Goal: Task Accomplishment & Management: Use online tool/utility

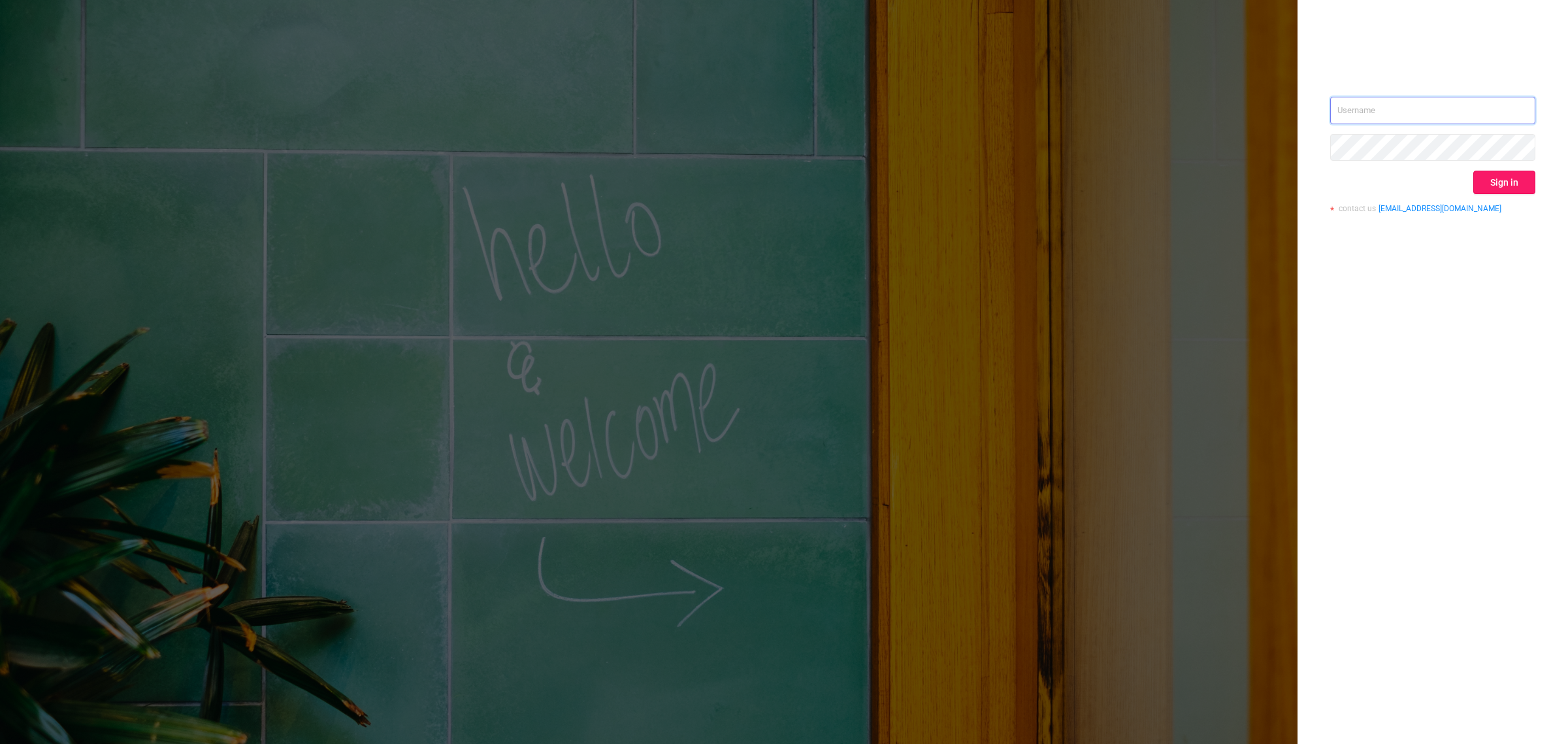
type input "[EMAIL_ADDRESS][DOMAIN_NAME]"
click at [1488, 181] on button "Sign in" at bounding box center [1504, 182] width 62 height 24
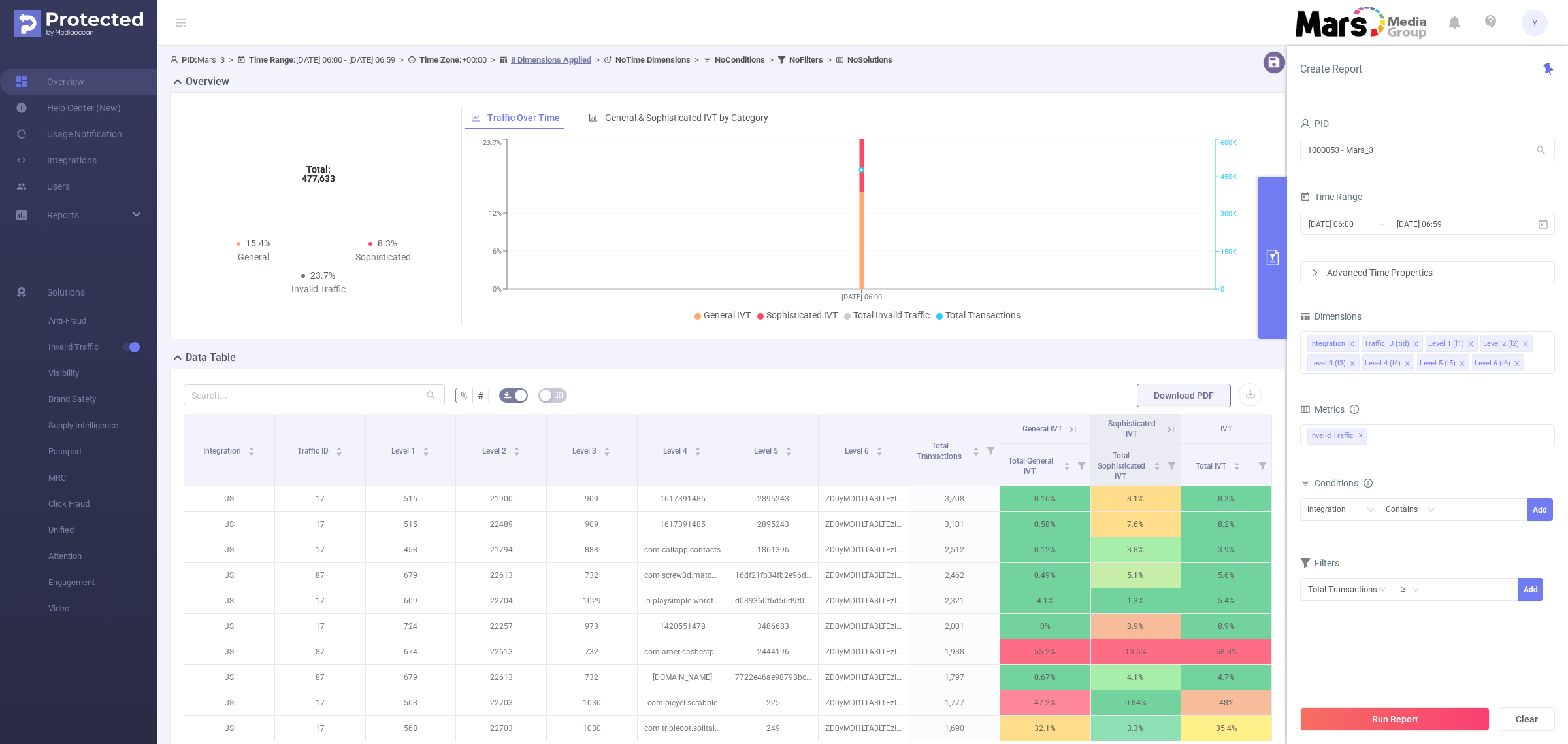
click at [1440, 247] on form "PID 1000053 - Mars_3 1000053 - Mars_3 Time Range [DATE] 06:00 _ [DATE] 06:59 Ad…" at bounding box center [1428, 199] width 255 height 170
click at [1440, 234] on span "[DATE] 06:00 _ [DATE] 06:59" at bounding box center [1428, 223] width 255 height 23
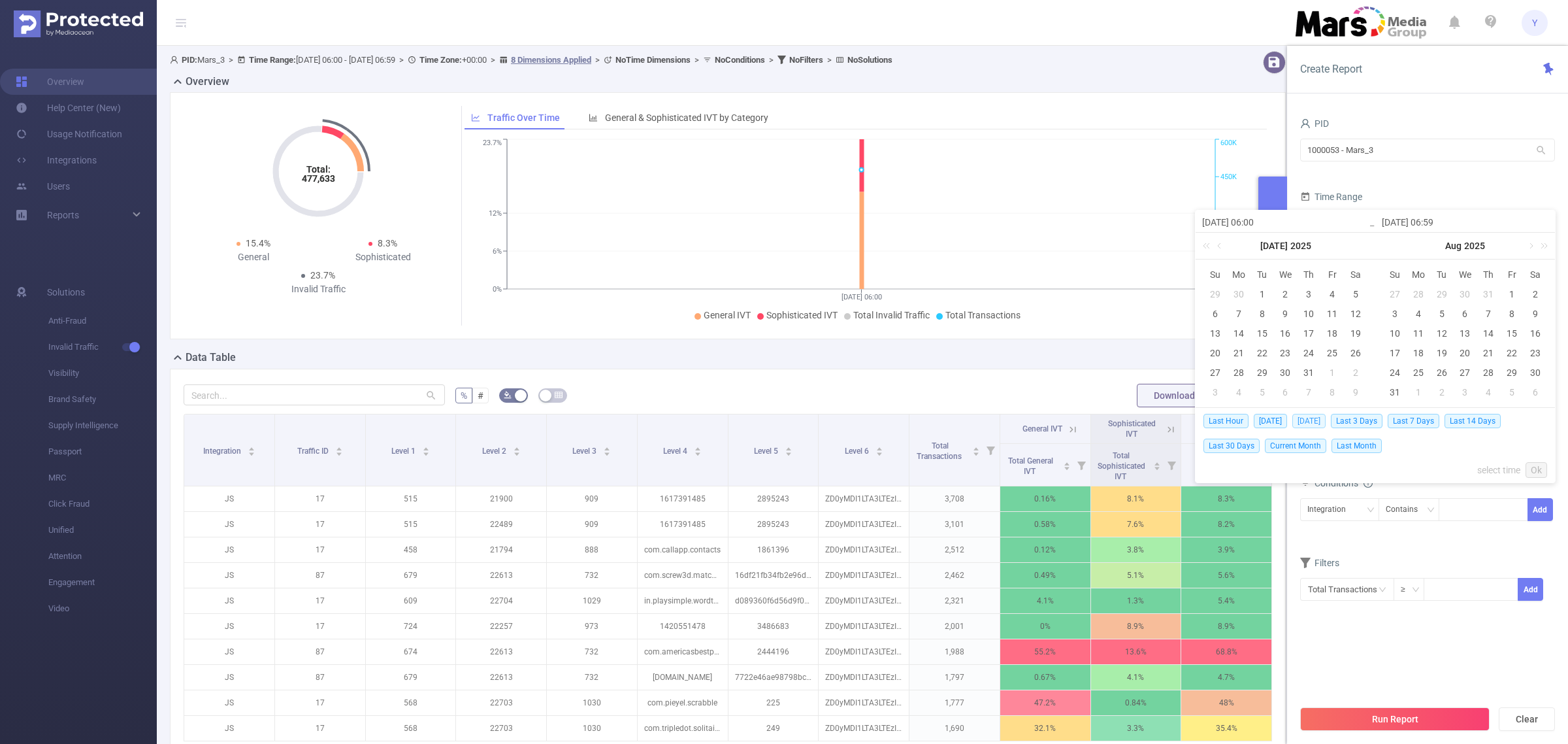
click at [1326, 422] on span "[DATE]" at bounding box center [1309, 421] width 34 height 14
type input "[DATE] 00:00"
type input "[DATE] 23:59"
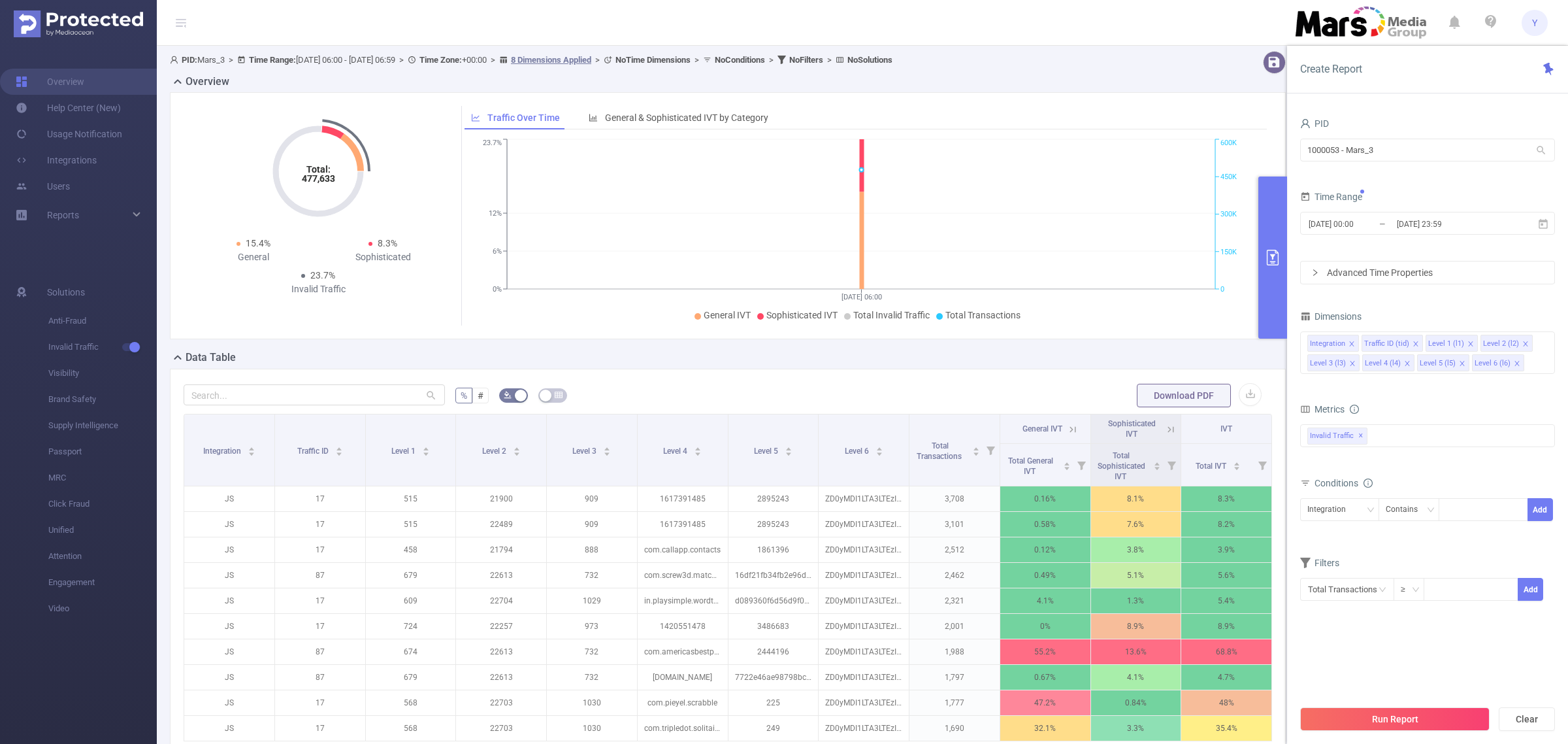
click at [1417, 703] on div "Run Report Clear" at bounding box center [1428, 719] width 281 height 50
click at [1418, 706] on div "Run Report Clear" at bounding box center [1428, 719] width 281 height 50
click at [1420, 710] on button "Run Report" at bounding box center [1395, 718] width 189 height 24
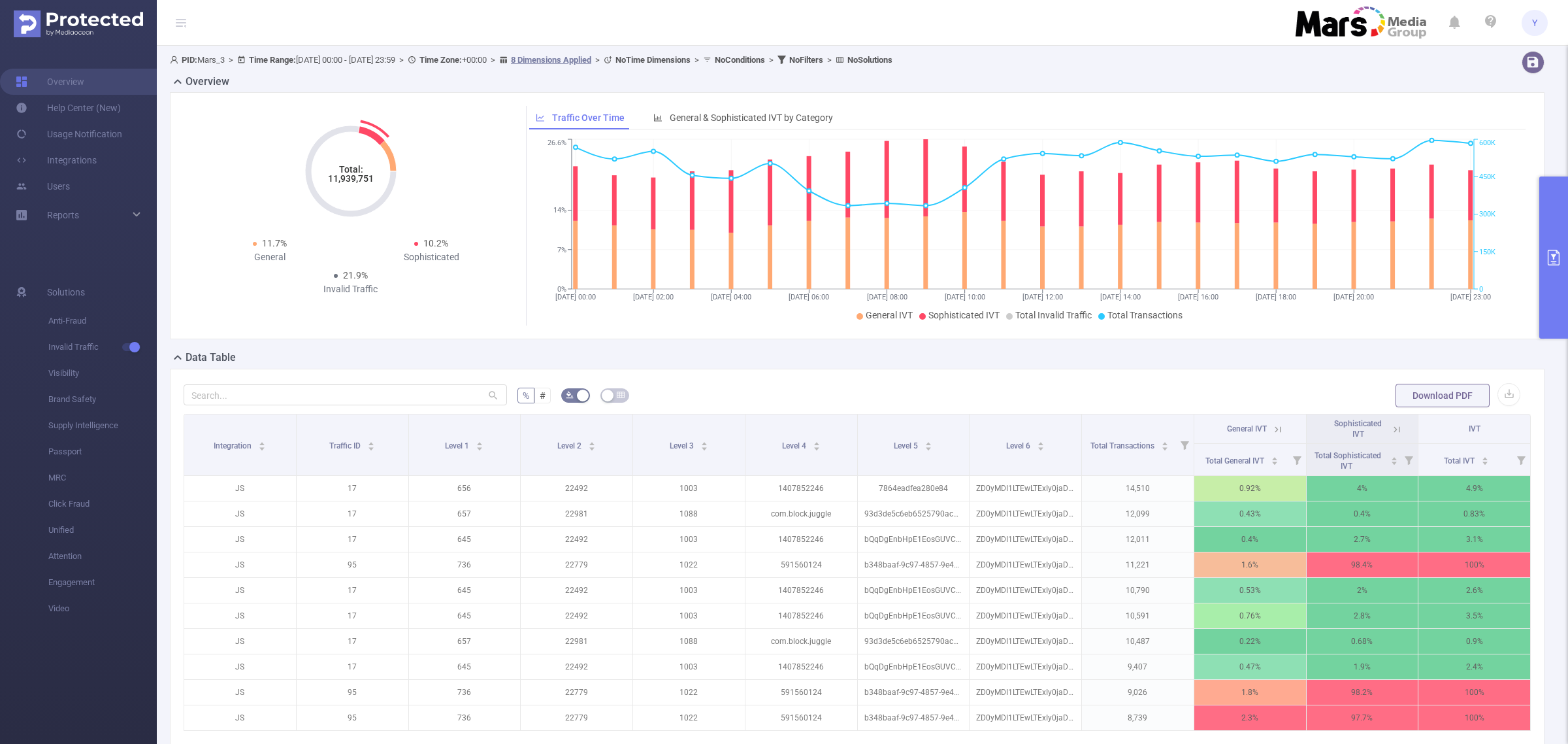
click at [358, 177] on tspan "11,939,751" at bounding box center [351, 179] width 46 height 11
click at [357, 177] on tspan "11,939,751" at bounding box center [351, 179] width 46 height 11
copy tspan "11,939,751"
click at [1561, 292] on button "primary" at bounding box center [1554, 257] width 29 height 162
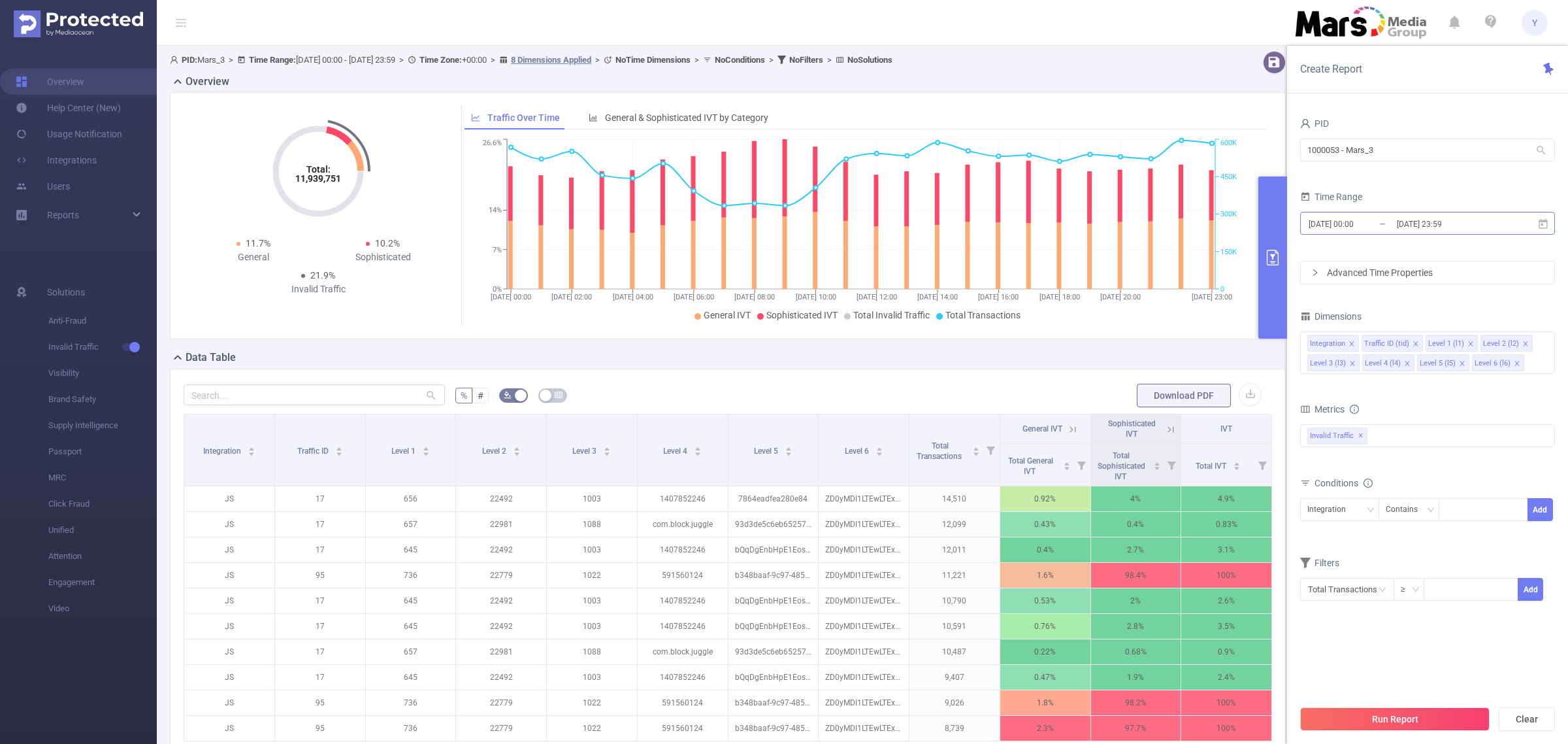
click at [1484, 227] on input "[DATE] 23:59" at bounding box center [1449, 224] width 106 height 17
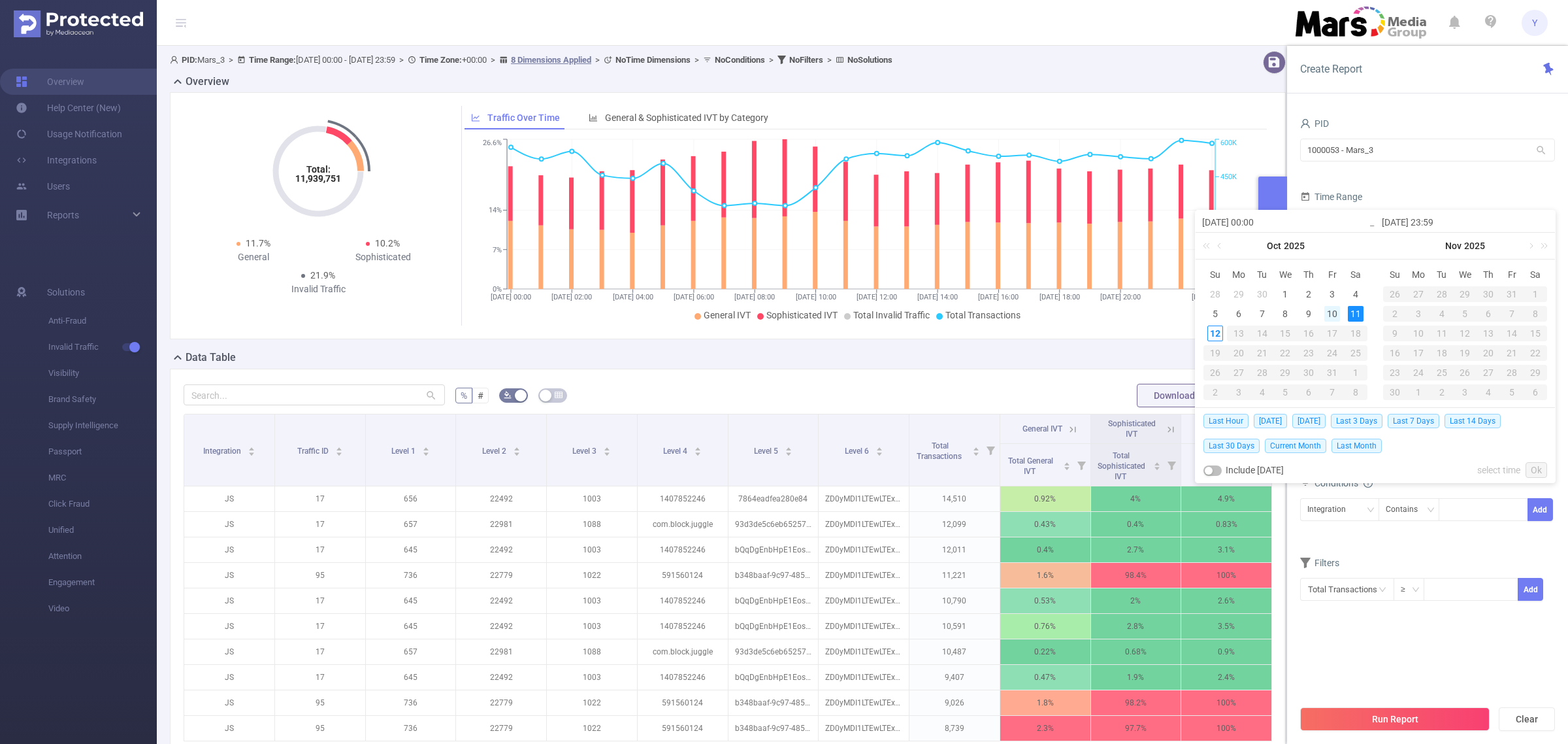
click at [1330, 307] on div "10" at bounding box center [1332, 313] width 15 height 15
type input "[DATE] 00:00"
type input "[DATE] 23:59"
type input "[DATE] 00:00"
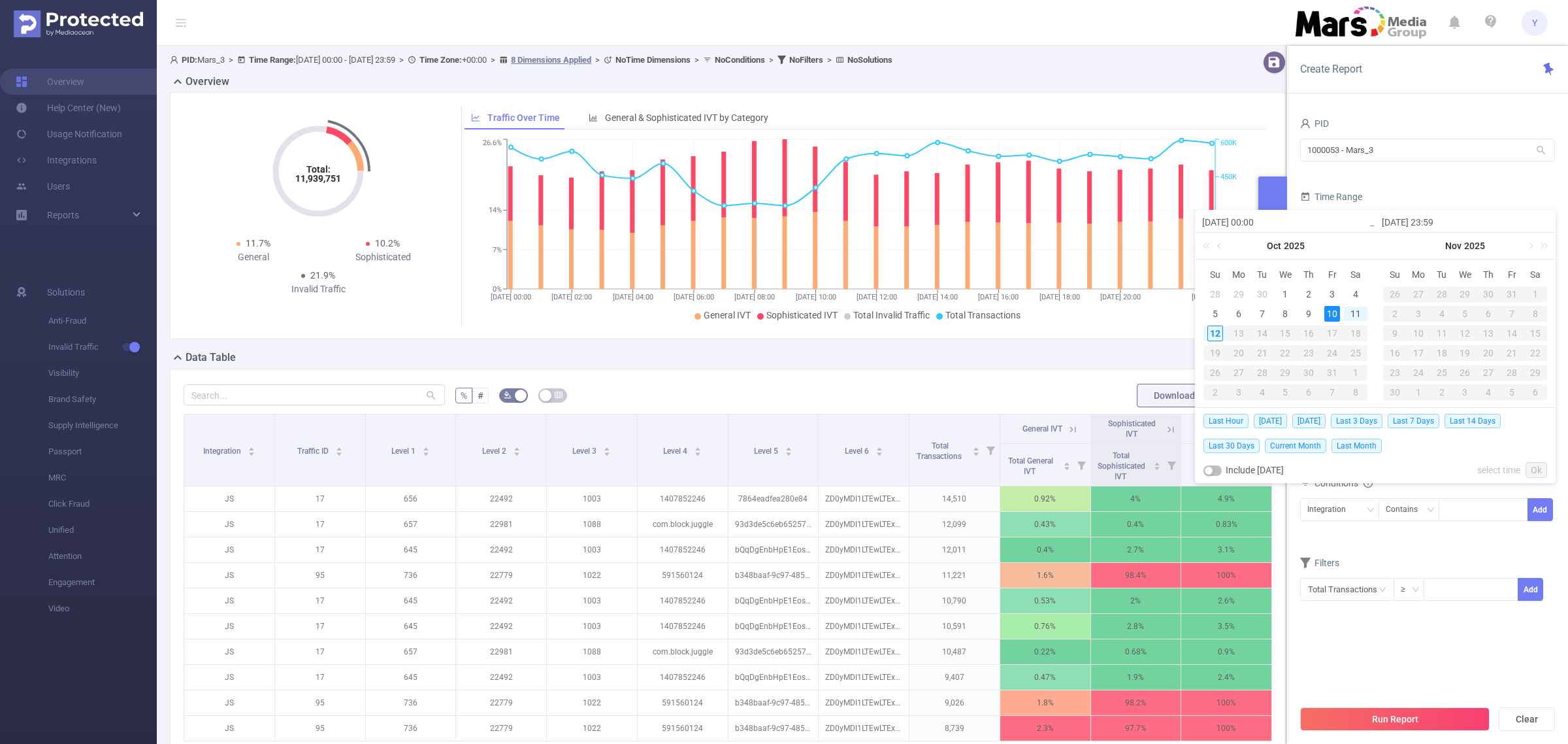
type input "[DATE] 23:59"
click at [1544, 474] on link "Ok" at bounding box center [1536, 470] width 21 height 15
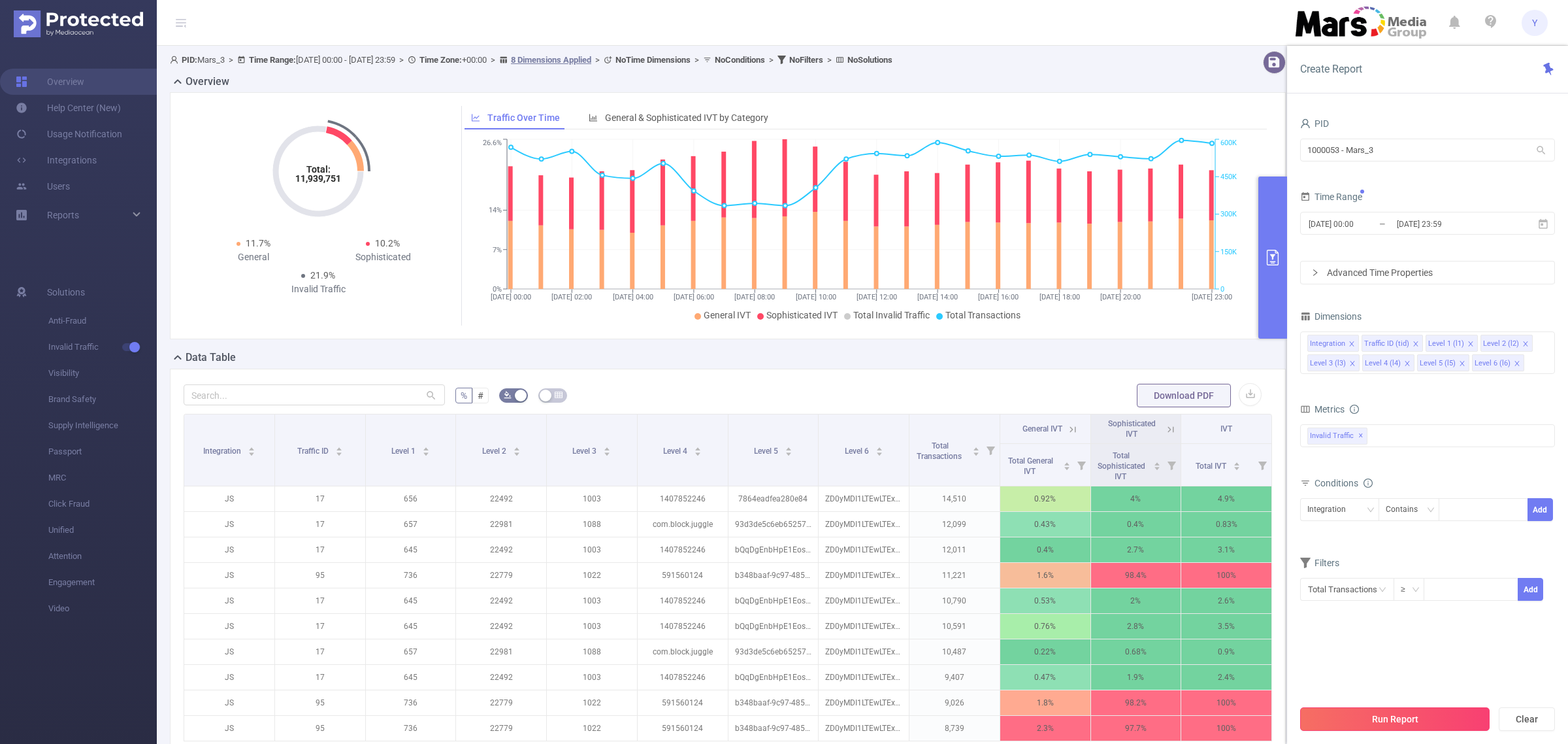
click at [1419, 718] on button "Run Report" at bounding box center [1395, 718] width 189 height 24
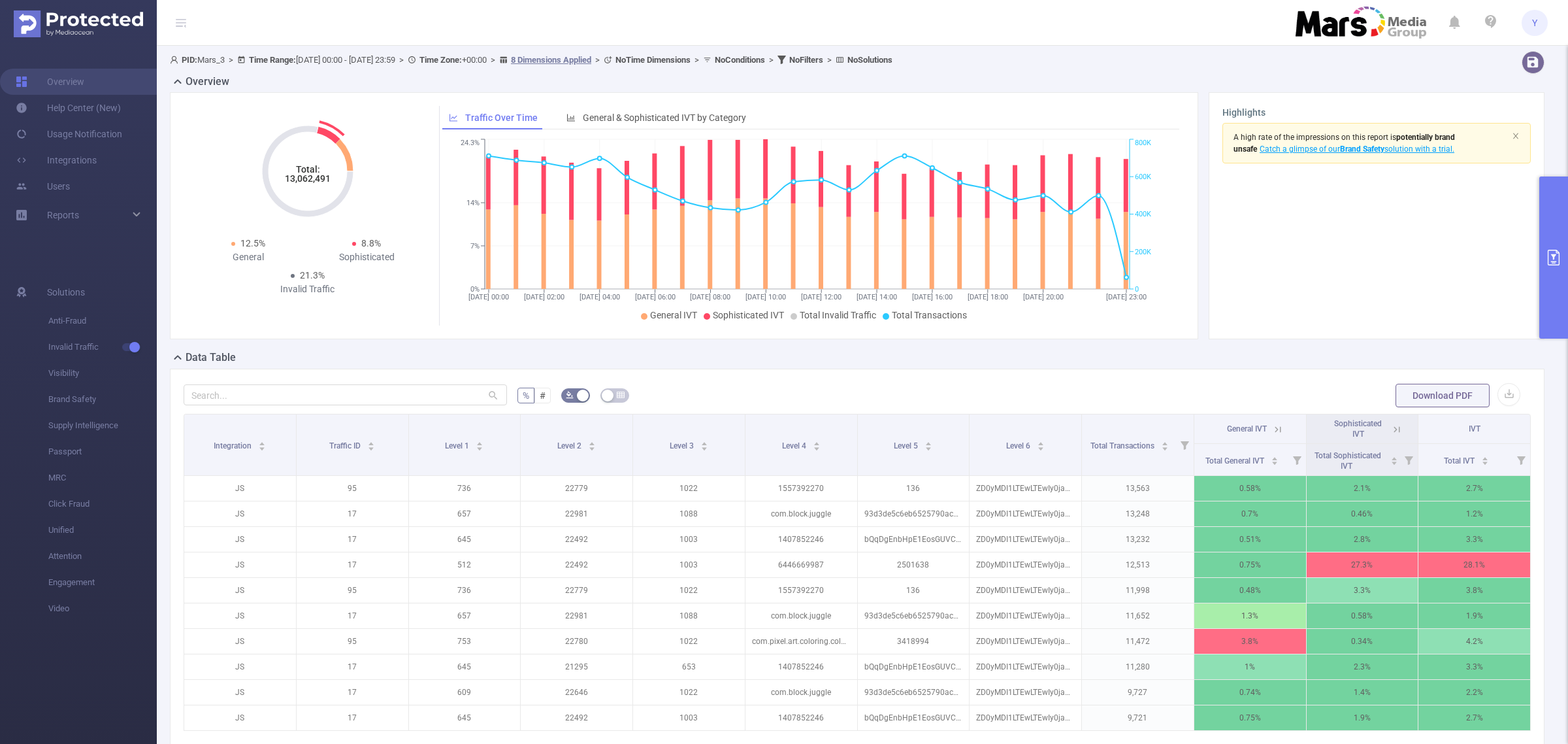
click at [318, 179] on tspan "13,062,491" at bounding box center [308, 179] width 46 height 11
copy tspan "13,062,491"
click at [1547, 250] on icon "primary" at bounding box center [1553, 257] width 15 height 15
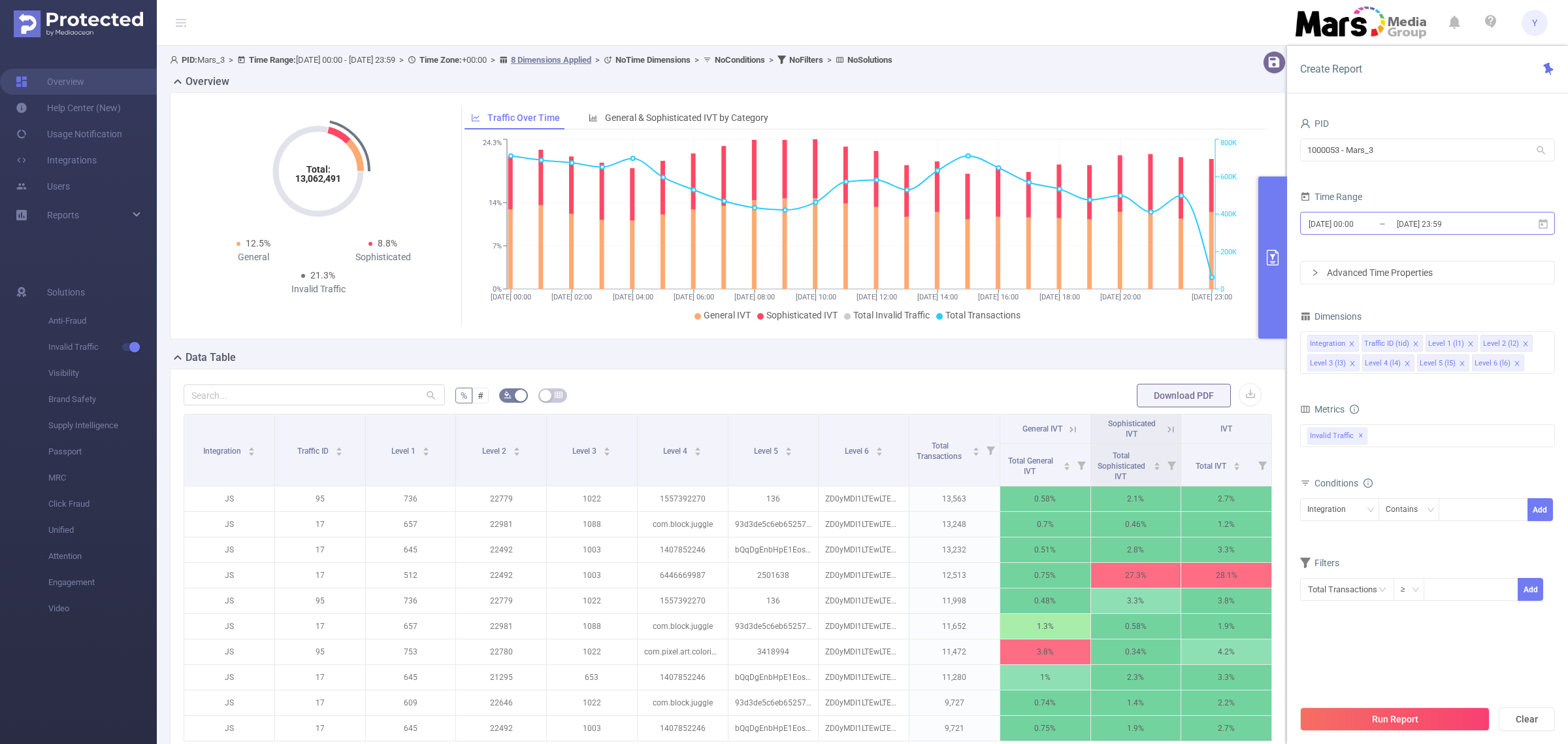
click at [1477, 226] on input "[DATE] 23:59" at bounding box center [1449, 224] width 106 height 17
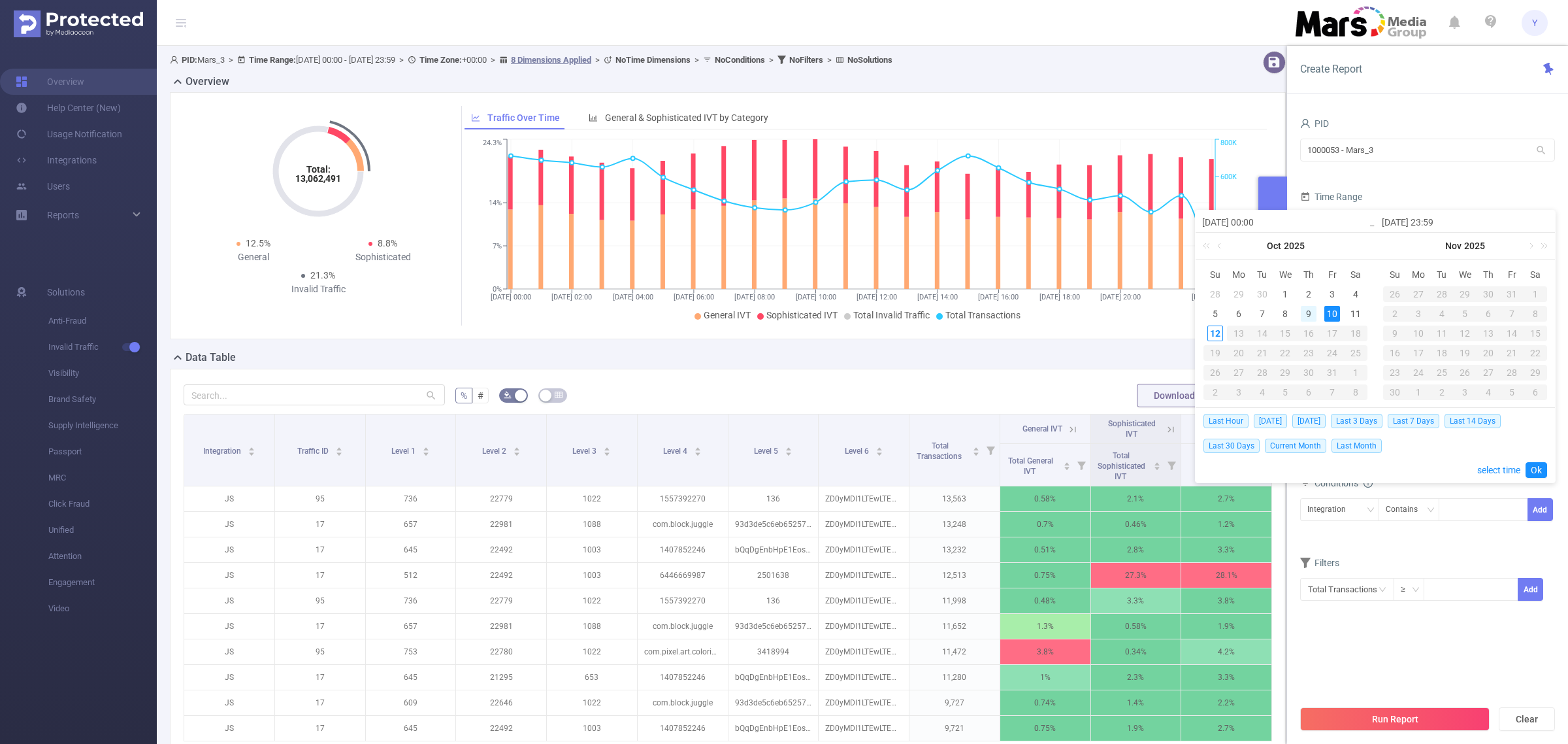
click at [1303, 312] on div "9" at bounding box center [1309, 313] width 15 height 15
type input "[DATE] 00:00"
type input "[DATE] 23:59"
type input "[DATE] 00:00"
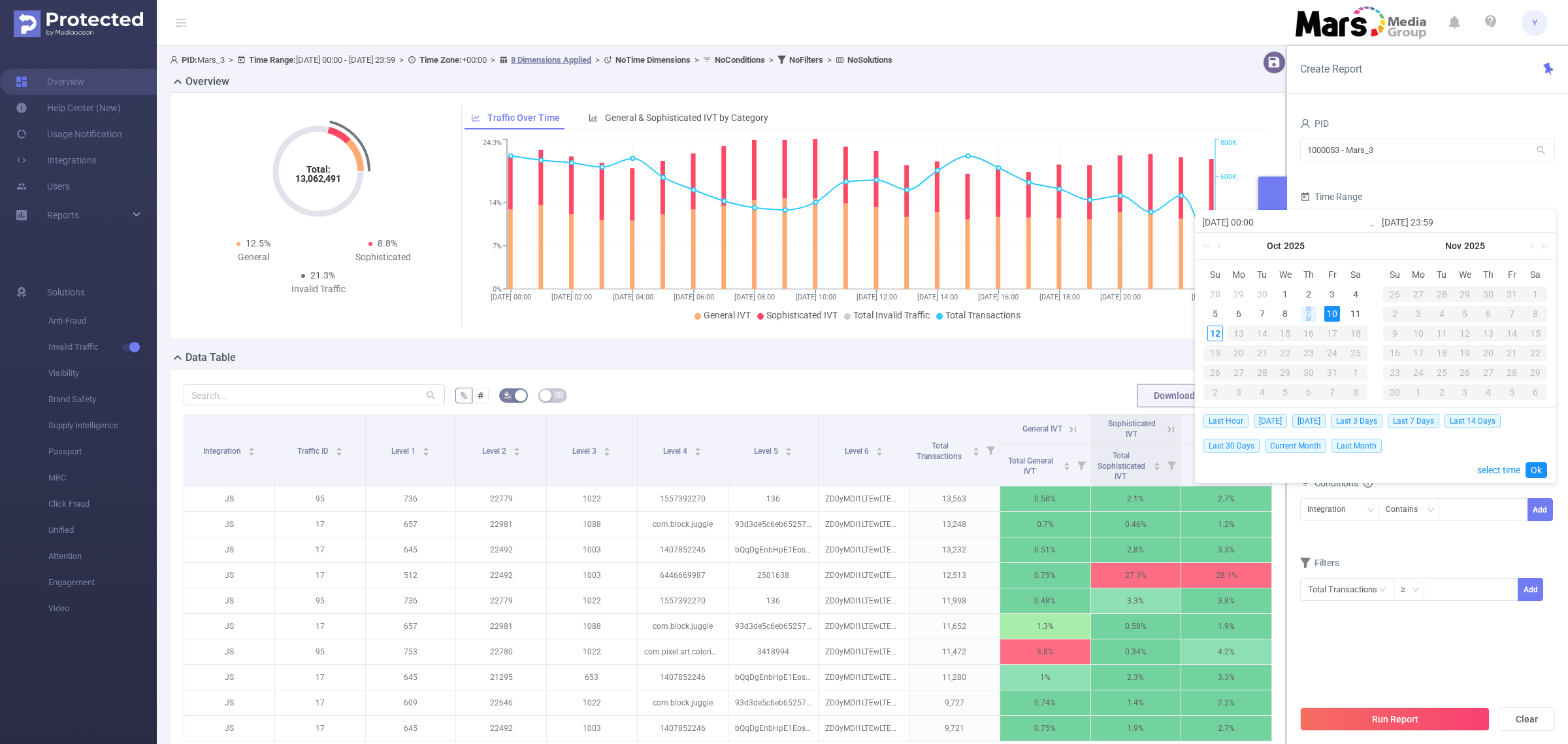
type input "[DATE] 23:59"
click at [1542, 464] on link "Ok" at bounding box center [1536, 470] width 21 height 15
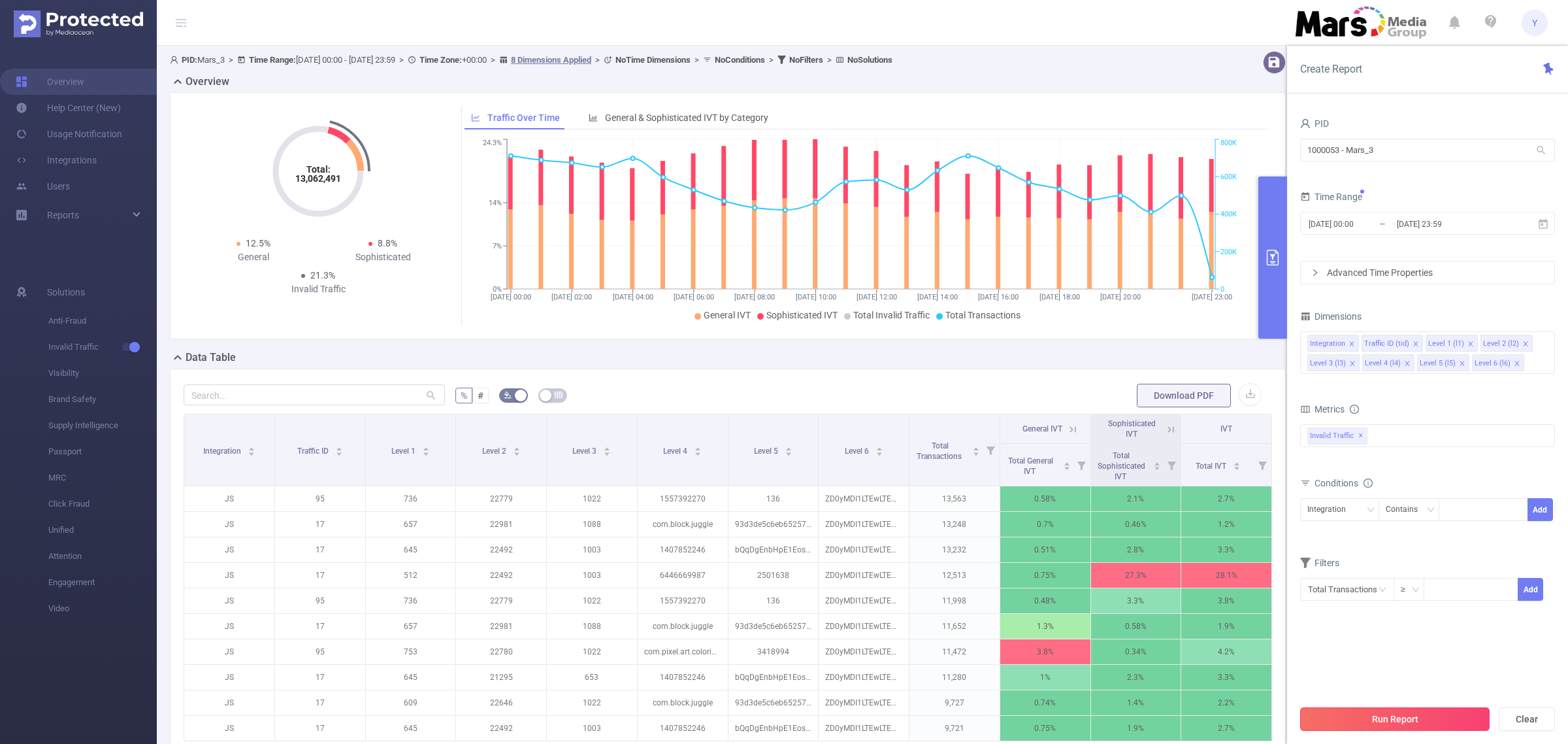
click at [1382, 712] on button "Run Report" at bounding box center [1395, 718] width 189 height 24
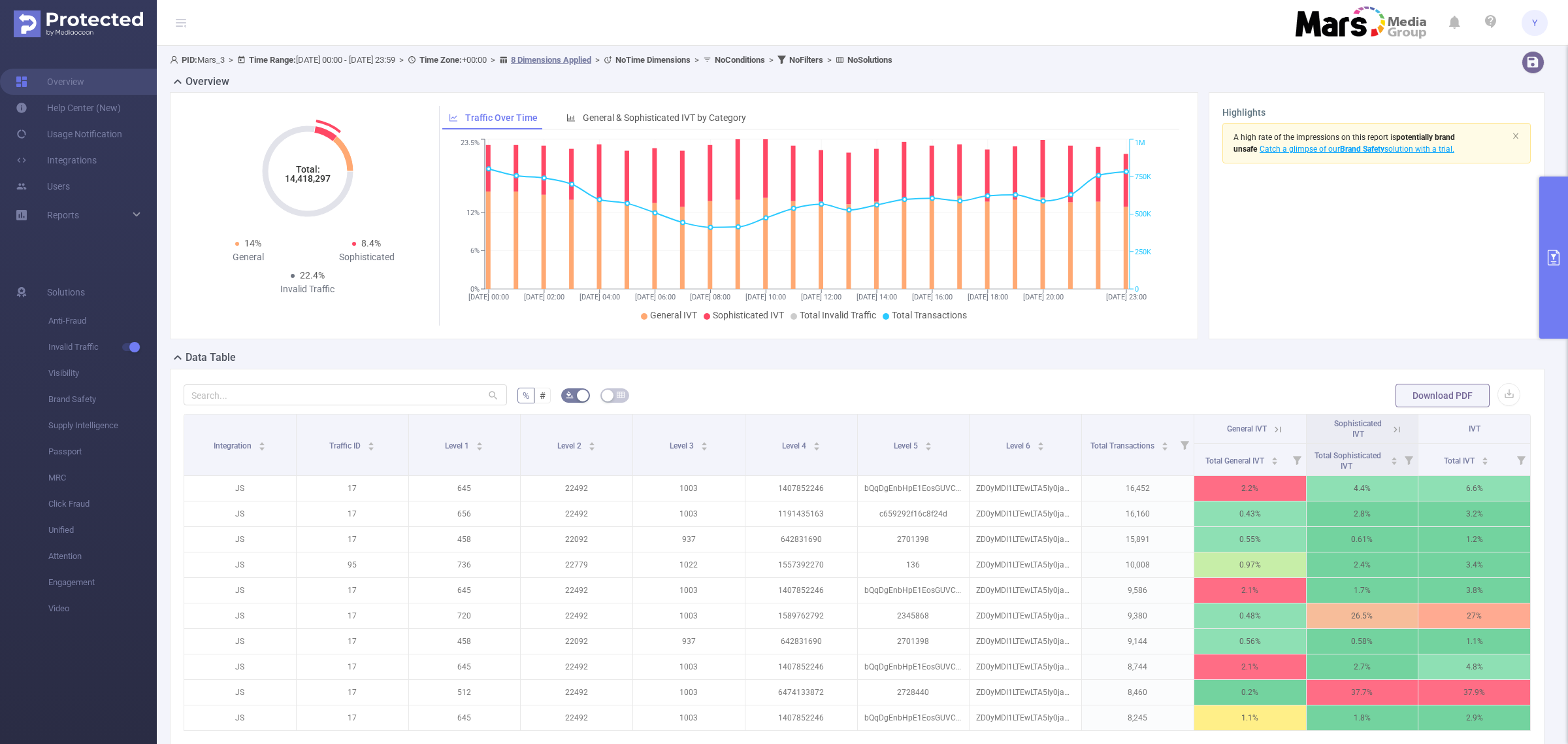
click at [298, 183] on tspan "14,418,297" at bounding box center [308, 179] width 46 height 11
copy tspan "14,418,297"
click at [1557, 229] on button "primary" at bounding box center [1554, 257] width 29 height 162
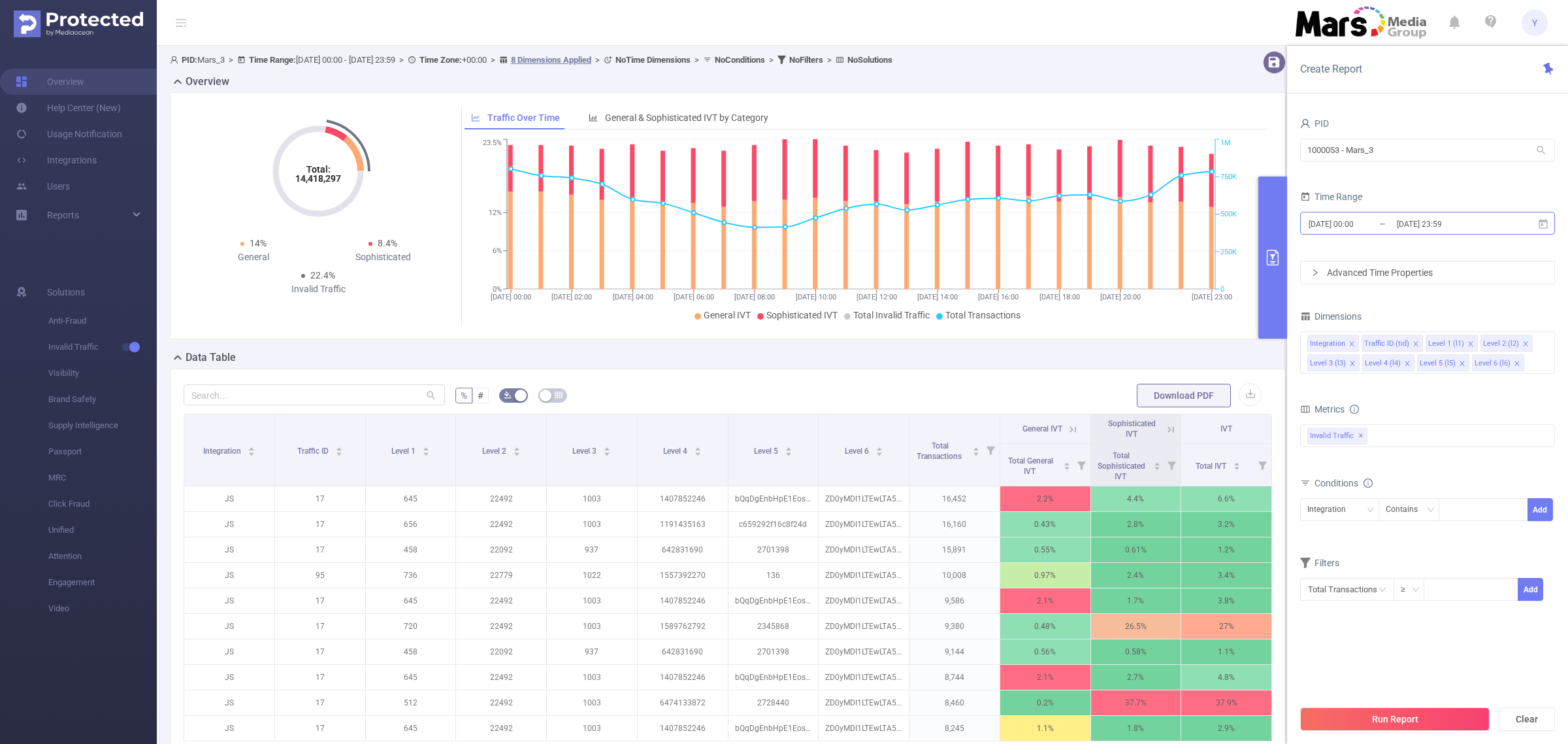
click at [1394, 226] on input "[DATE] 00:00" at bounding box center [1360, 224] width 106 height 17
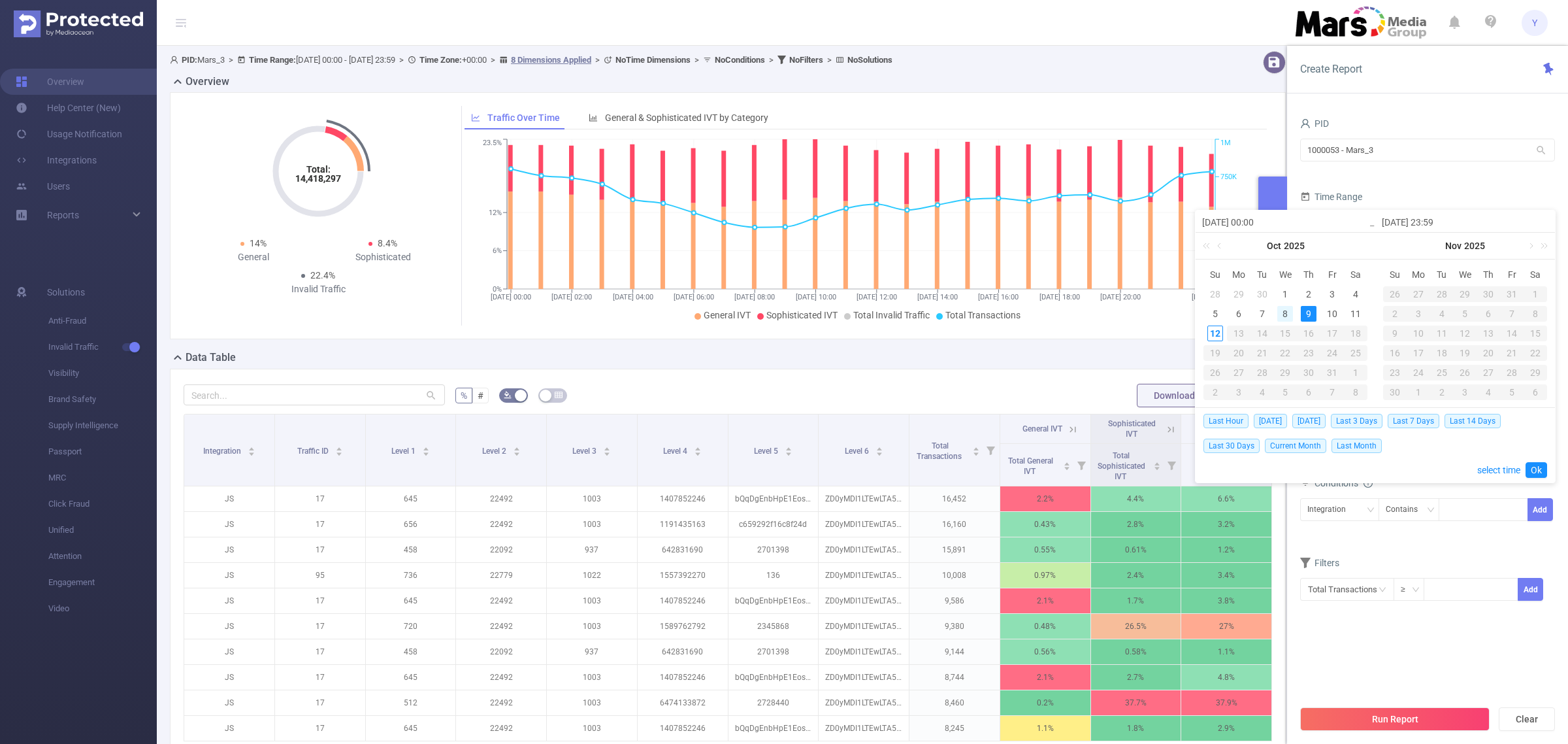
click at [1281, 319] on div "8" at bounding box center [1285, 313] width 15 height 15
type input "[DATE] 00:00"
type input "[DATE] 23:59"
type input "[DATE] 00:00"
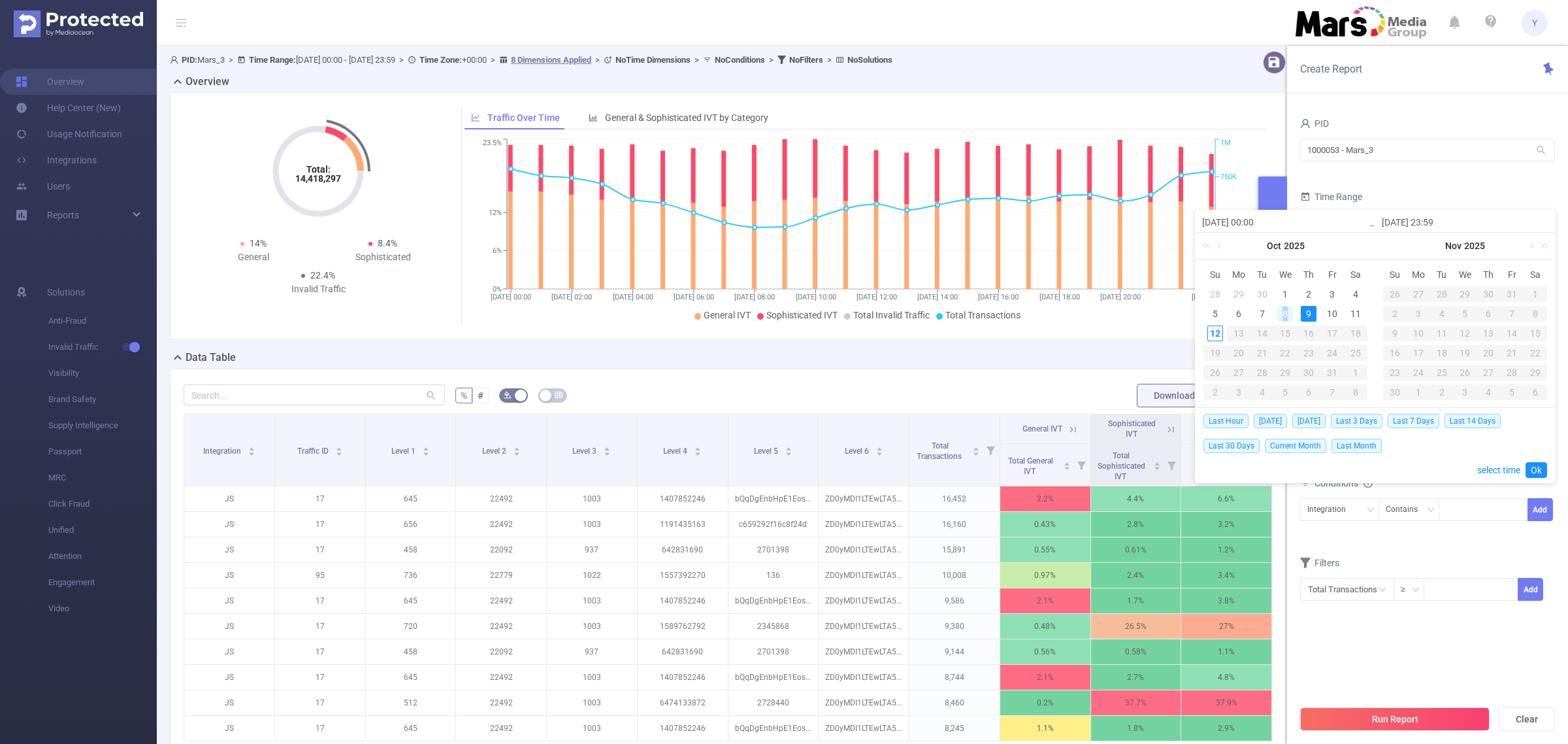
type input "[DATE] 23:59"
click at [1538, 477] on link "Ok" at bounding box center [1536, 470] width 21 height 15
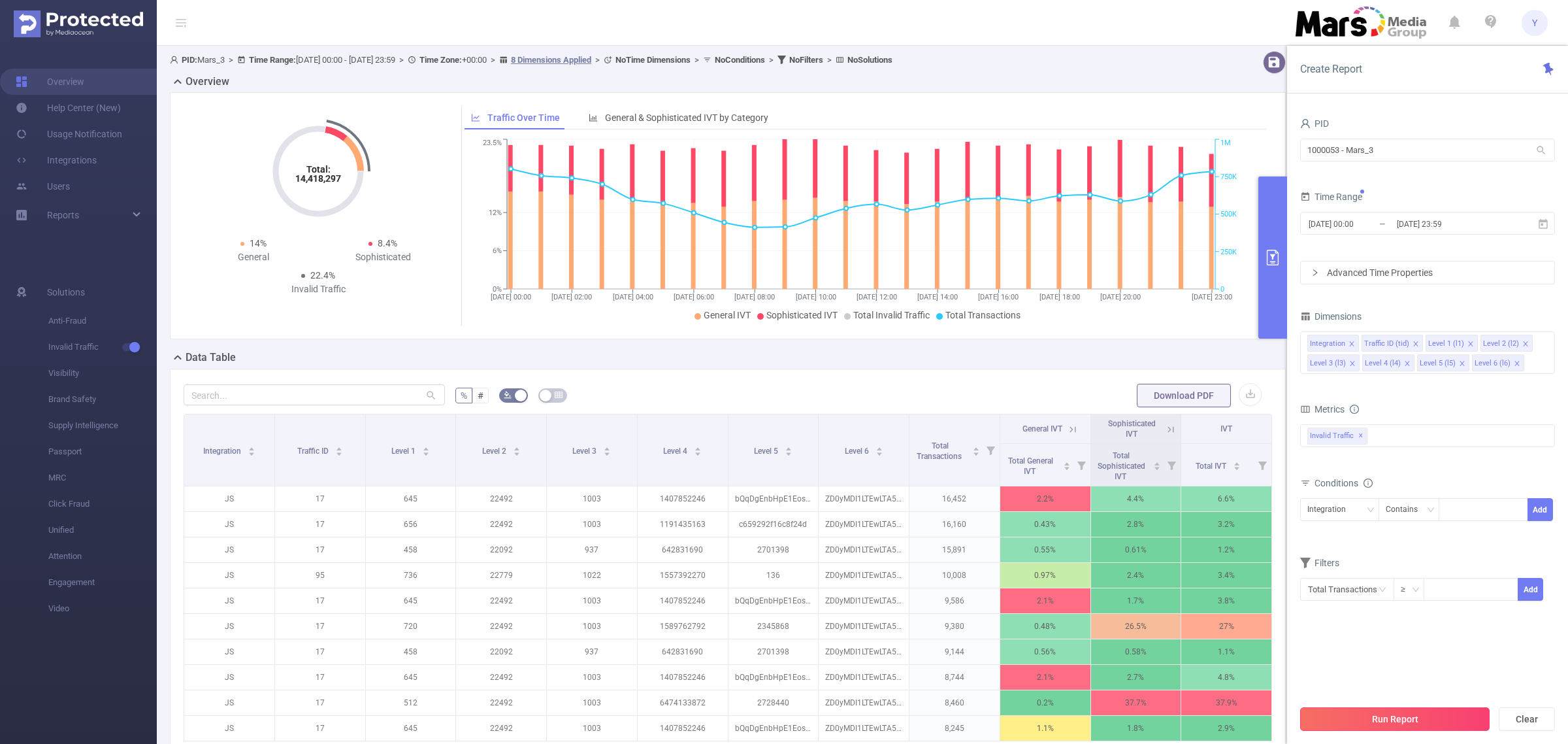
click at [1397, 710] on button "Run Report" at bounding box center [1395, 718] width 189 height 24
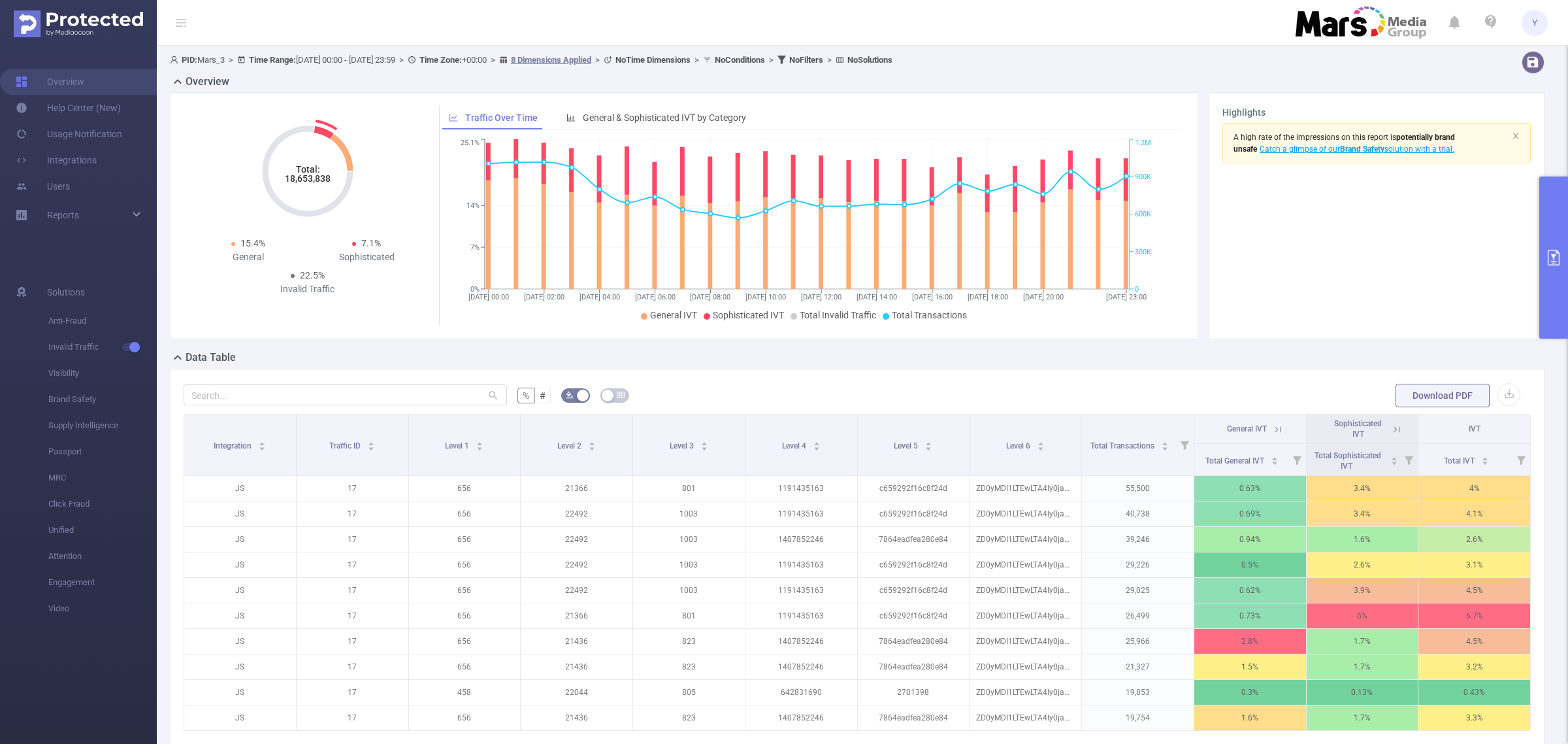
click at [308, 185] on icon "Total: 18,653,838" at bounding box center [308, 171] width 131 height 131
copy tspan "18,653,838"
drag, startPoint x: 1545, startPoint y: 276, endPoint x: 1545, endPoint y: 266, distance: 10.0
click at [1545, 276] on button "primary" at bounding box center [1554, 257] width 29 height 162
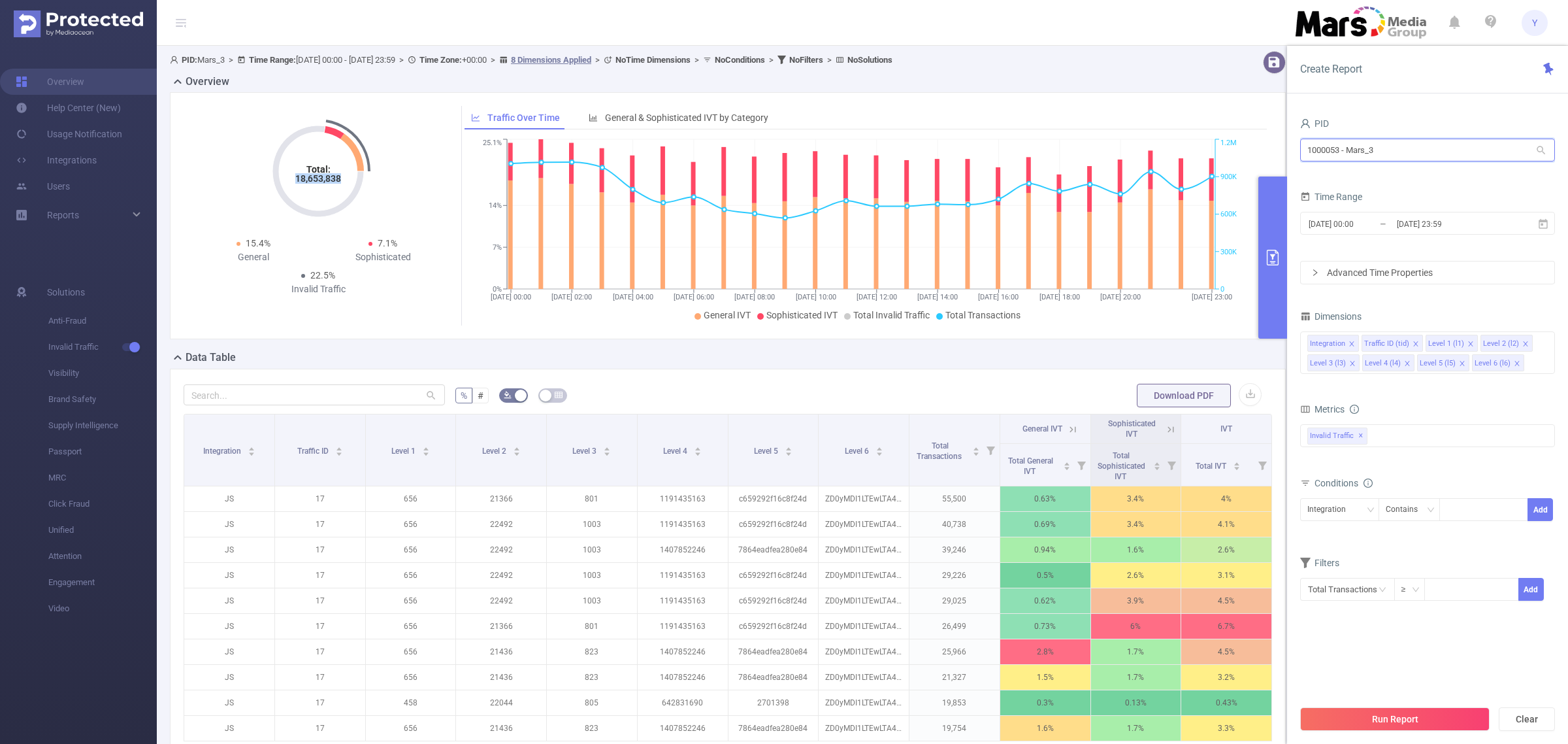
click at [1468, 148] on input "1000053 - Mars_3" at bounding box center [1428, 150] width 255 height 23
drag, startPoint x: 1405, startPoint y: 157, endPoint x: 1065, endPoint y: 152, distance: 340.0
click at [1072, 153] on section "PID: Mars_3 > Time Range: [DATE] 00:00 - [DATE] 23:59 > Time Zone: +00:00 > 8 D…" at bounding box center [862, 451] width 1411 height 811
click at [1370, 180] on li "1000083 - MarsMedia" at bounding box center [1428, 177] width 255 height 21
click at [1422, 714] on button "Run Report" at bounding box center [1395, 718] width 189 height 24
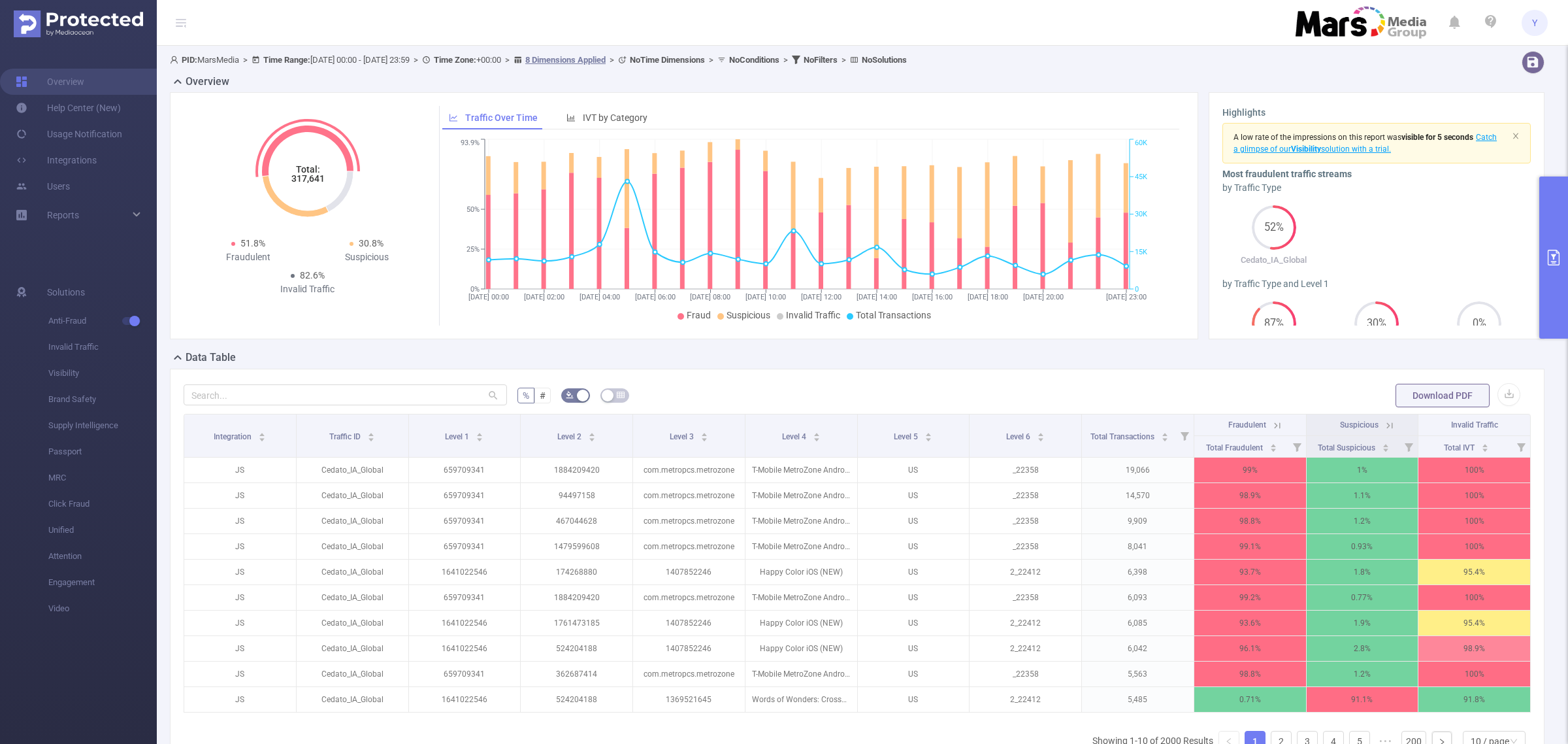
click at [309, 181] on tspan "317,641" at bounding box center [308, 179] width 34 height 11
copy tspan "317,641"
click at [1552, 256] on icon "primary" at bounding box center [1553, 257] width 15 height 15
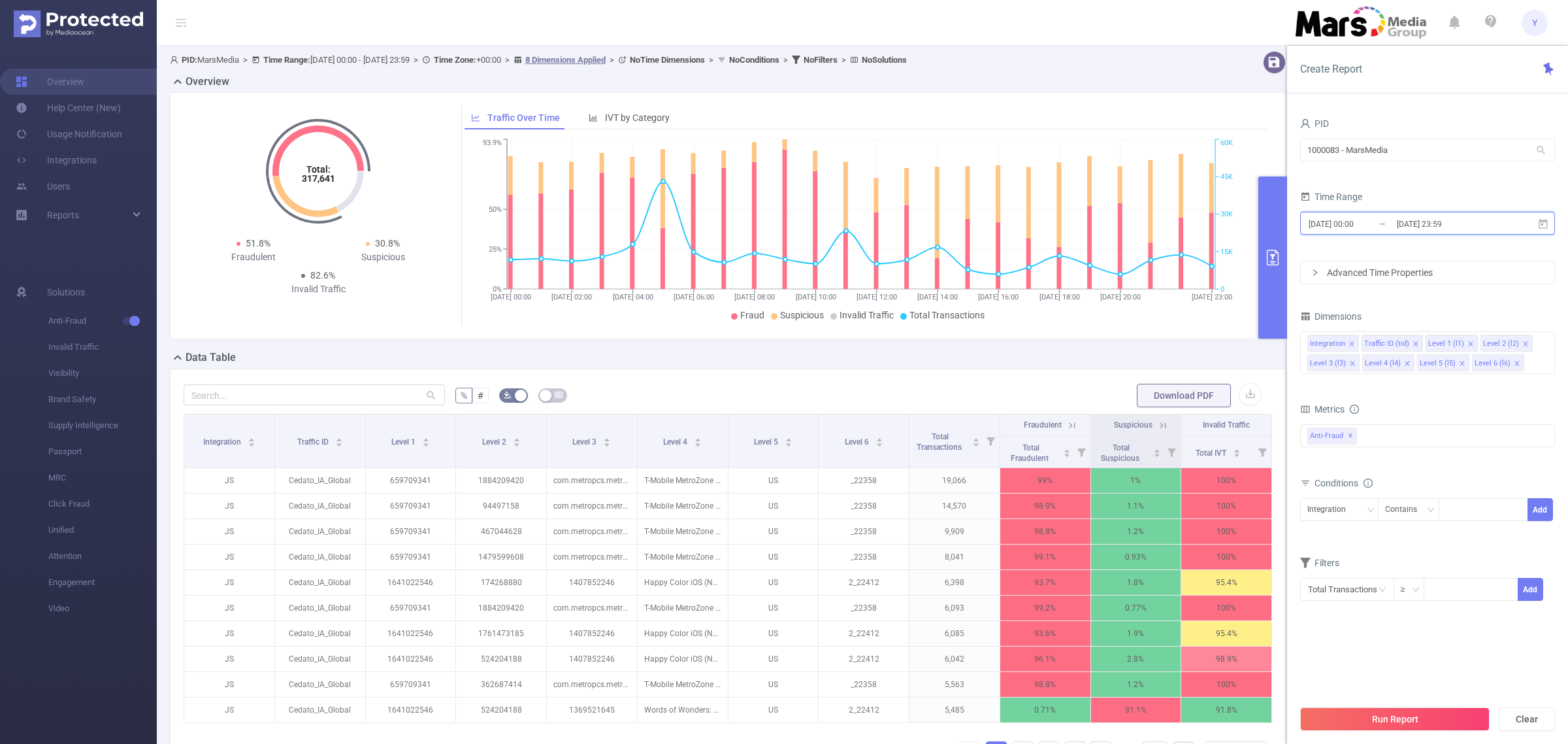
click at [1468, 234] on span "[DATE] 00:00 _ [DATE] 23:59" at bounding box center [1428, 223] width 255 height 23
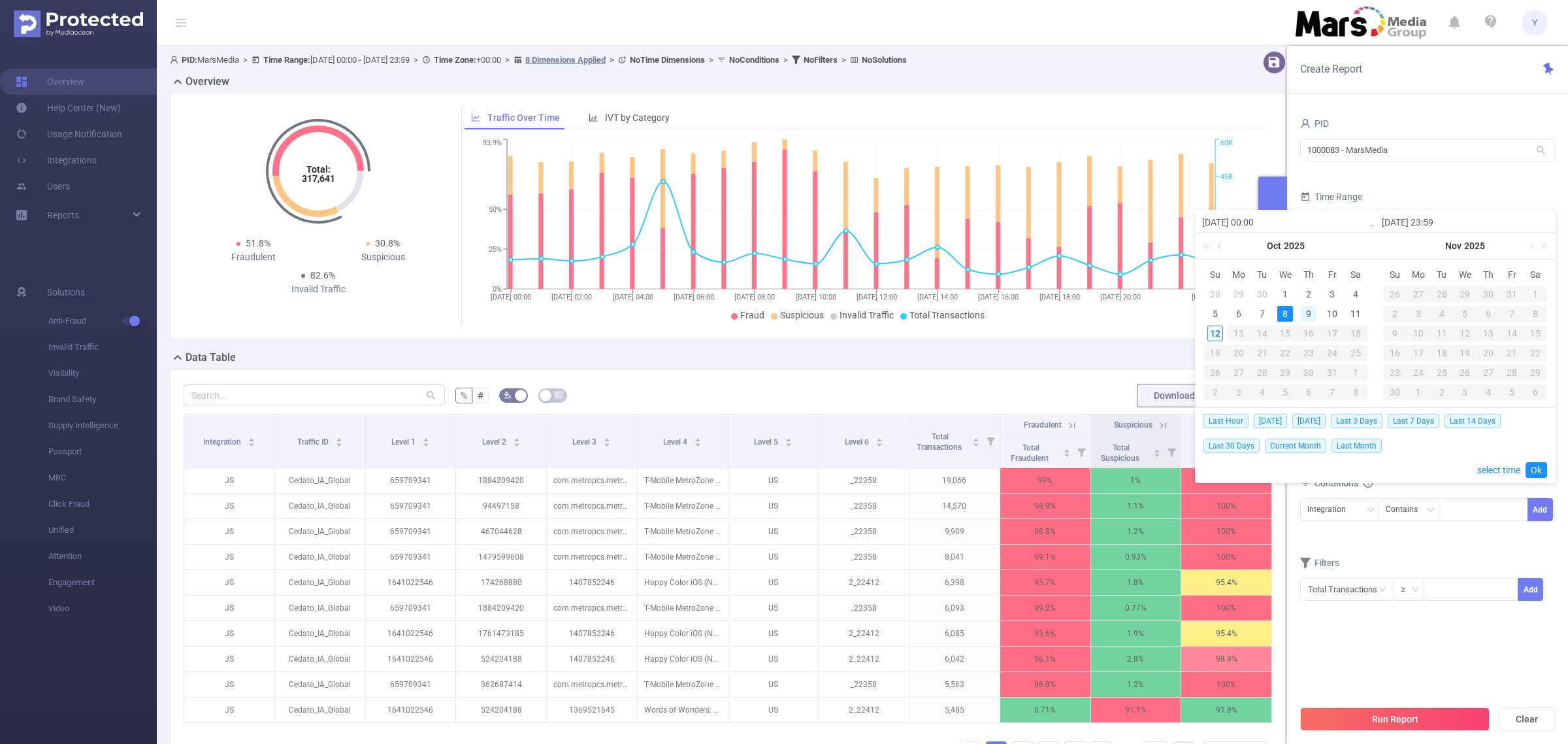
click at [1305, 316] on div "9" at bounding box center [1309, 313] width 15 height 15
type input "[DATE] 00:00"
type input "[DATE] 23:59"
type input "[DATE] 00:00"
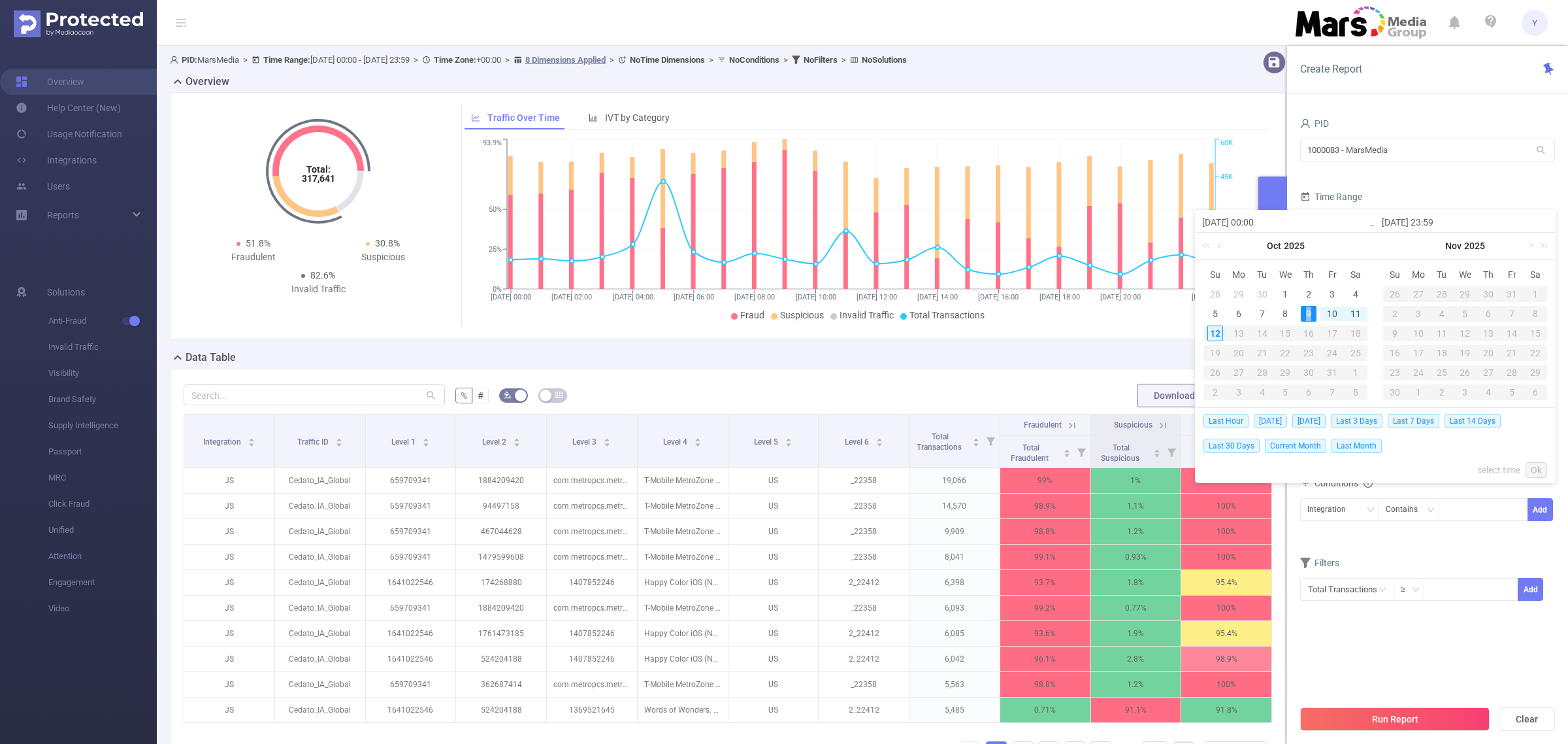
type input "[DATE] 23:59"
click at [1542, 472] on link "Ok" at bounding box center [1536, 470] width 21 height 15
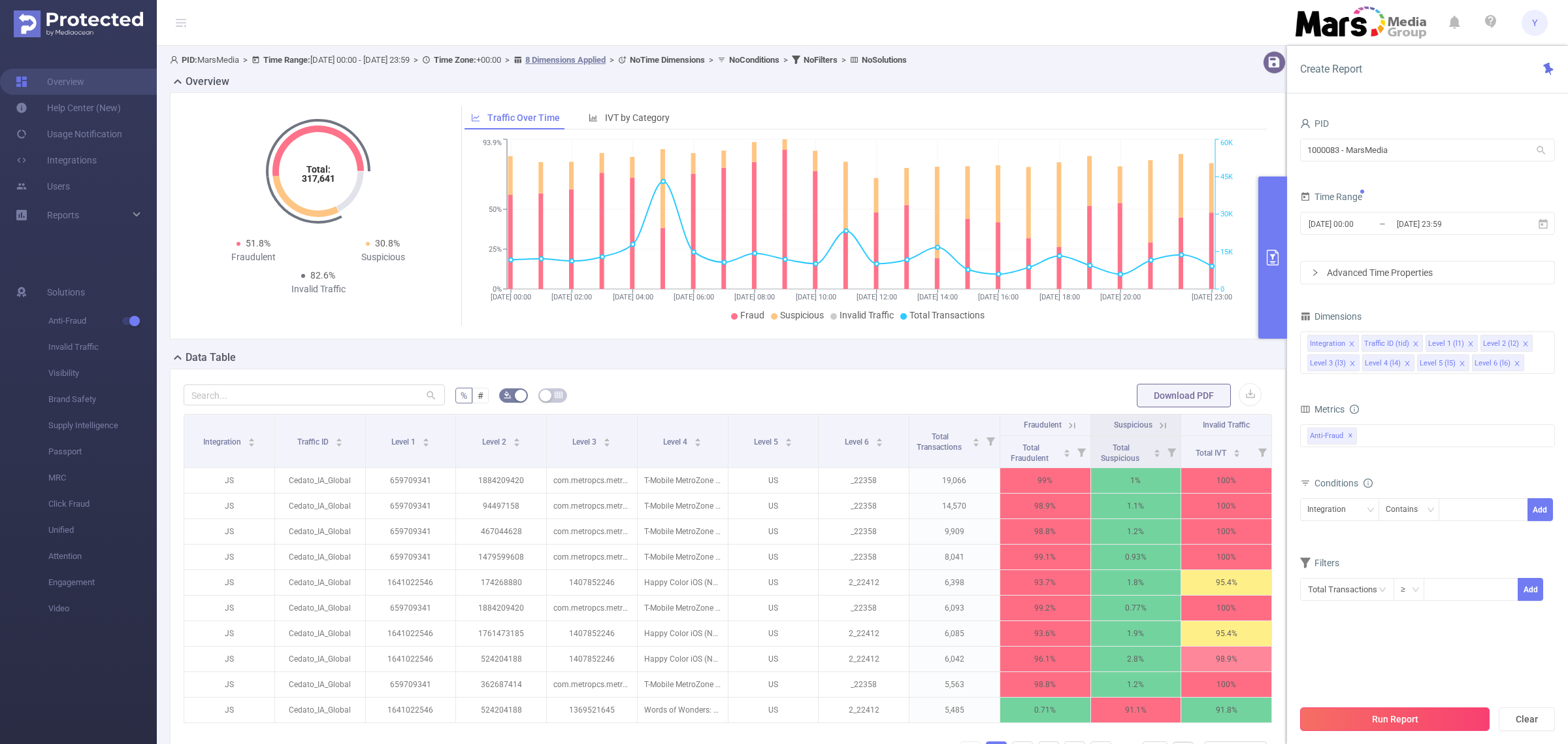
click at [1420, 720] on button "Run Report" at bounding box center [1395, 718] width 189 height 24
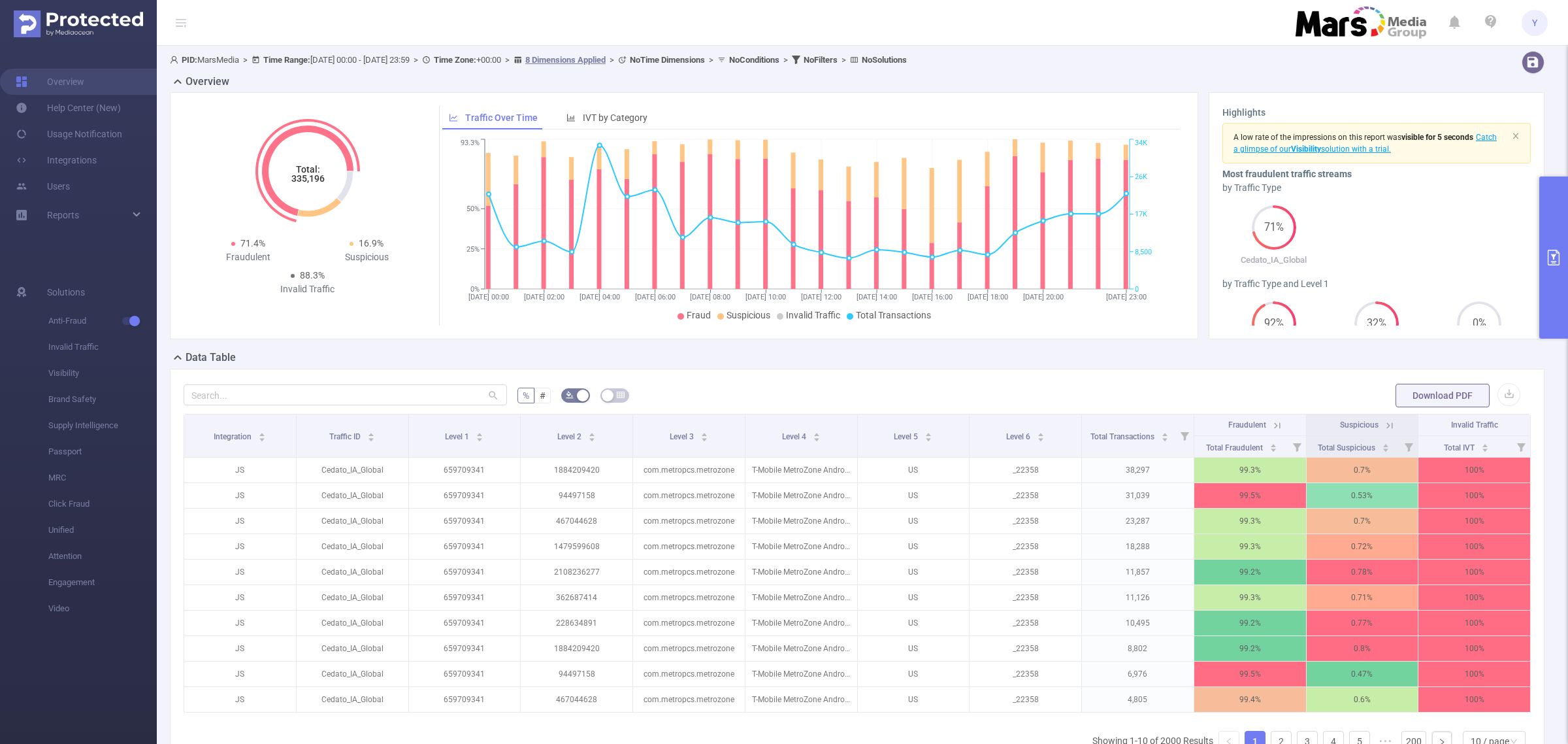
click at [299, 180] on tspan "335,196" at bounding box center [308, 179] width 34 height 11
copy tspan "335,196"
click at [1547, 265] on icon "primary" at bounding box center [1553, 257] width 15 height 15
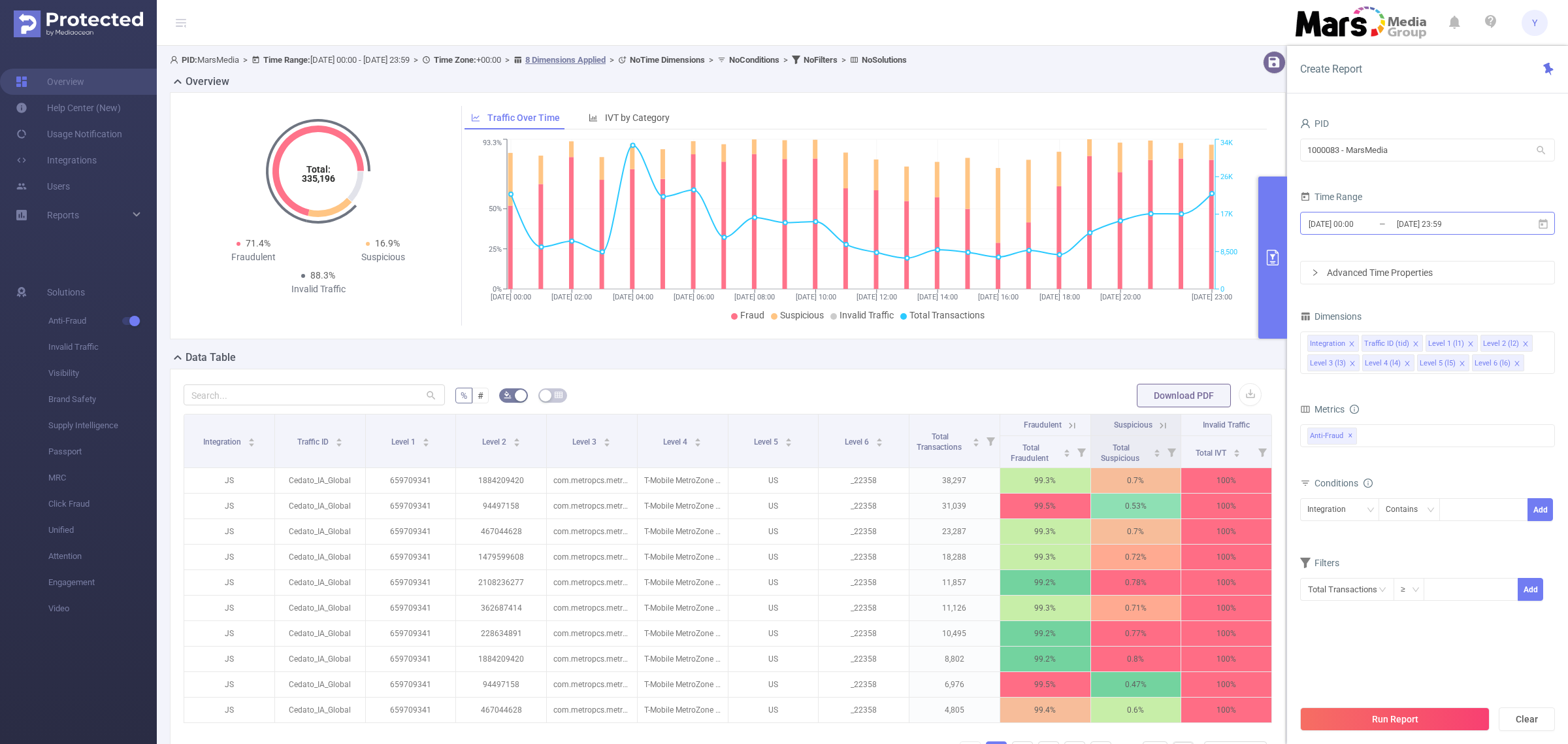
click at [1468, 232] on input "[DATE] 23:59" at bounding box center [1449, 224] width 106 height 17
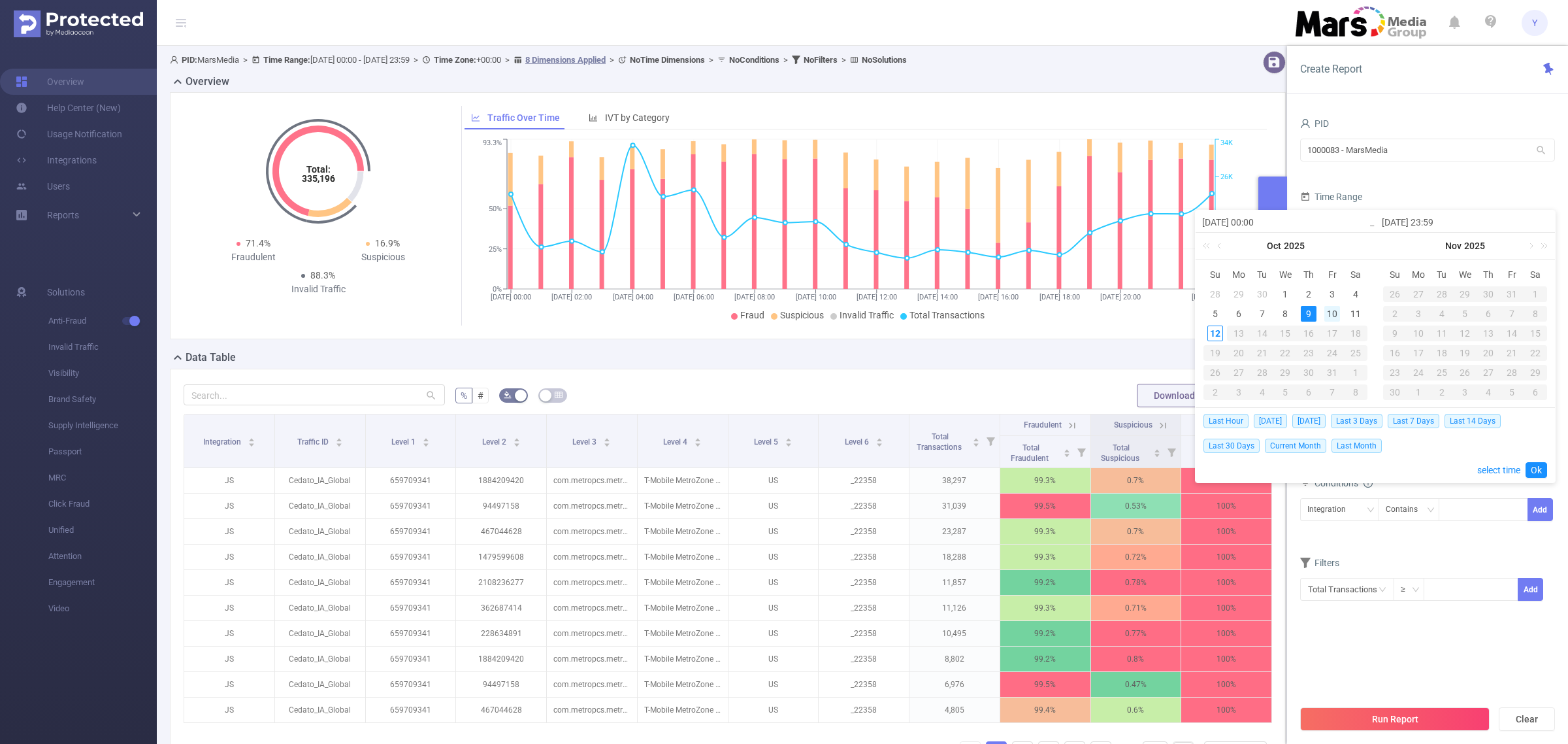
click at [1333, 313] on div "10" at bounding box center [1332, 313] width 15 height 15
type input "[DATE] 00:00"
type input "[DATE] 23:59"
type input "[DATE] 00:00"
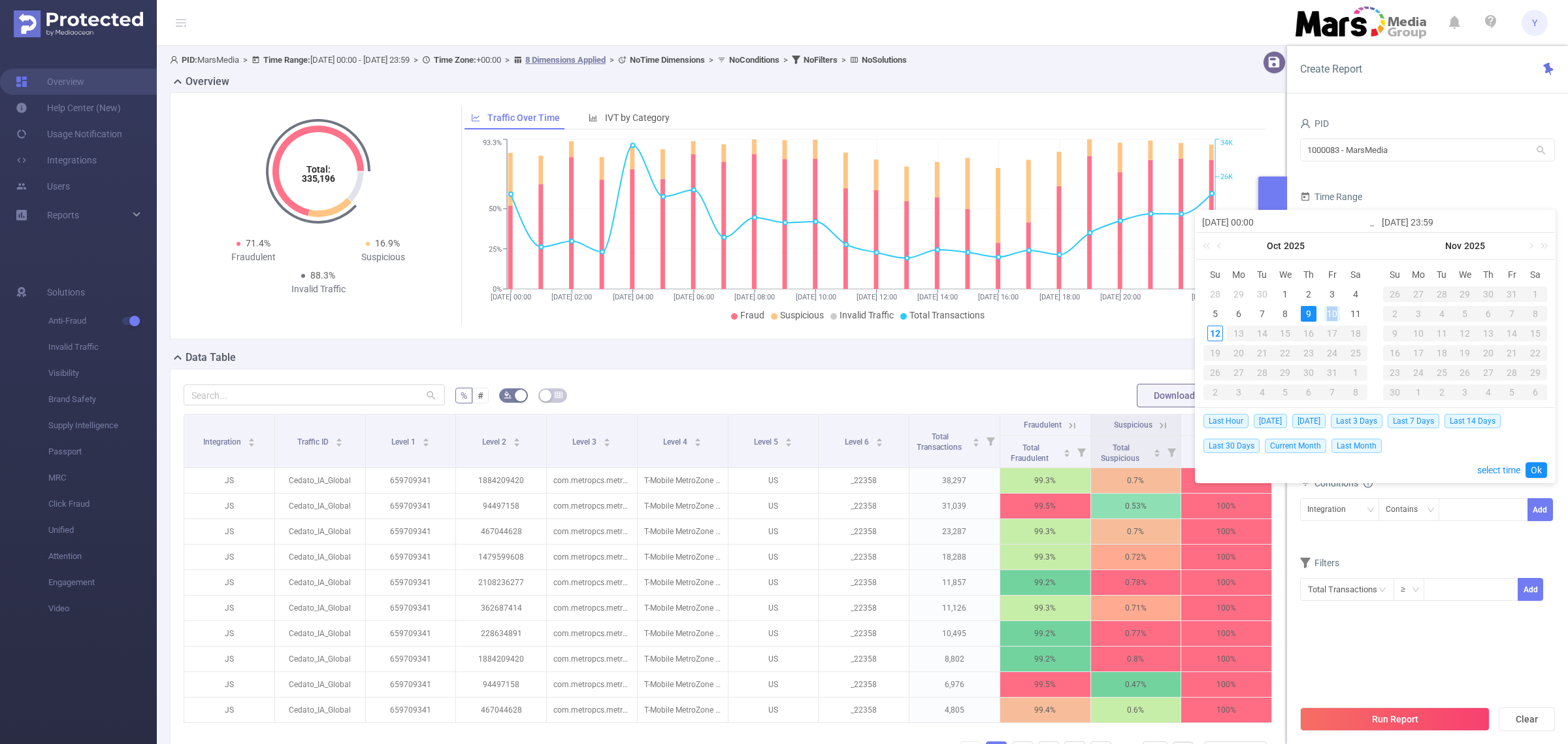
type input "[DATE] 23:59"
click at [1530, 468] on link "Ok" at bounding box center [1536, 470] width 21 height 15
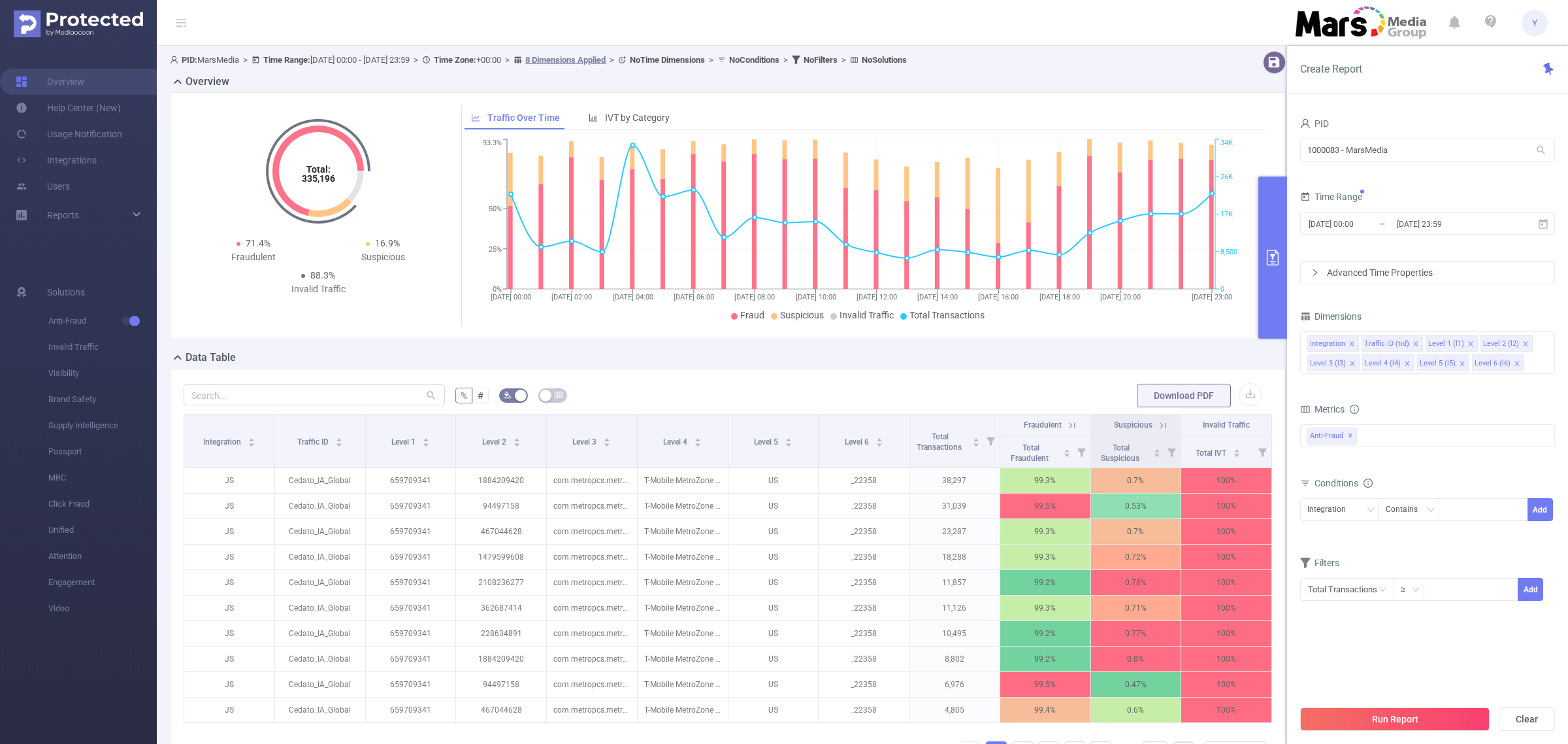
drag, startPoint x: 1432, startPoint y: 716, endPoint x: 1431, endPoint y: 708, distance: 8.1
click at [1432, 712] on button "Run Report" at bounding box center [1395, 718] width 189 height 24
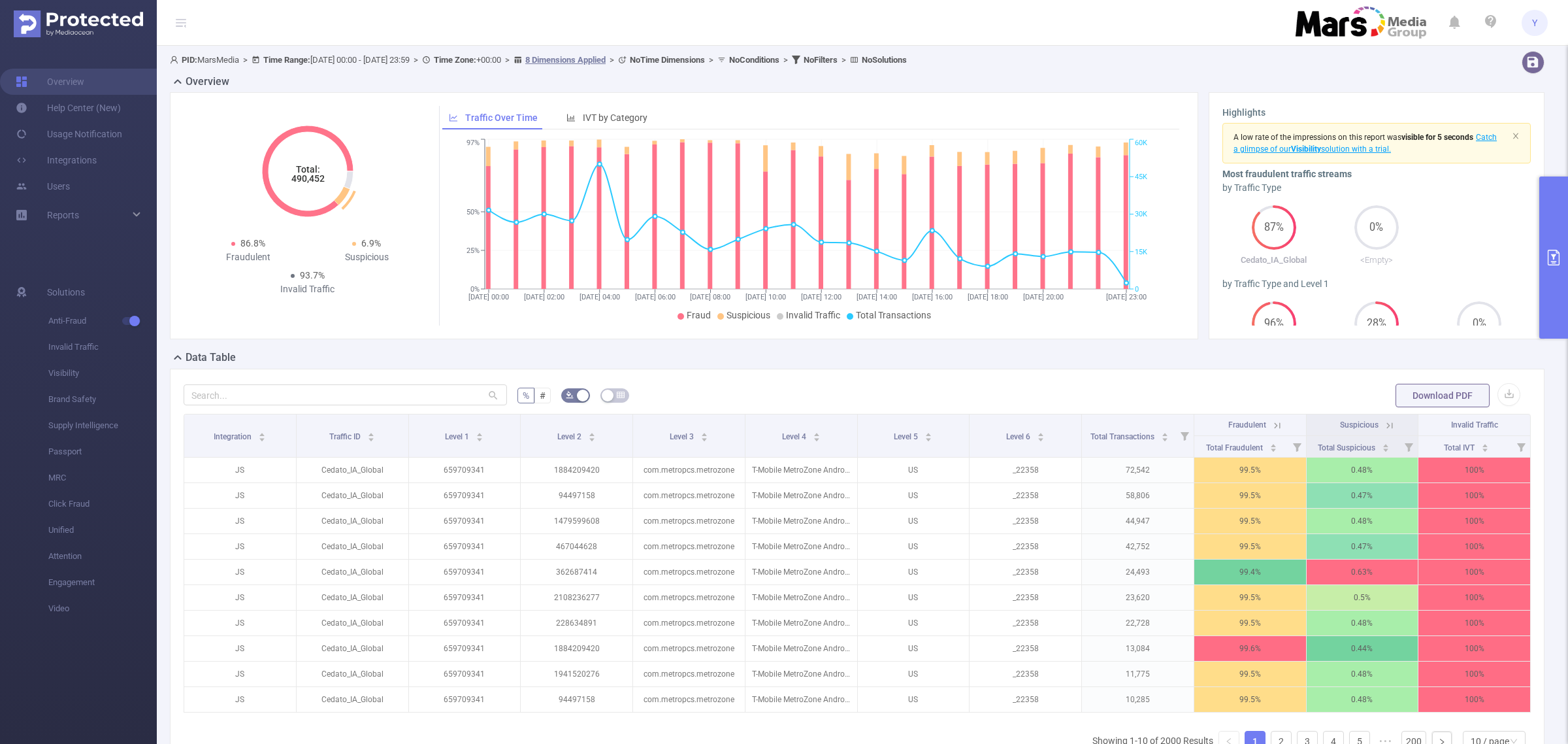
click at [318, 181] on tspan "490,452" at bounding box center [308, 179] width 34 height 11
click at [318, 181] on tspan "490,452" at bounding box center [308, 179] width 34 height 11
copy tspan "490,452"
click at [1532, 272] on div "Highlights A low rate of the impressions on this report was visible for 5 secon…" at bounding box center [1377, 216] width 336 height 247
click at [1553, 267] on button "primary" at bounding box center [1554, 257] width 29 height 162
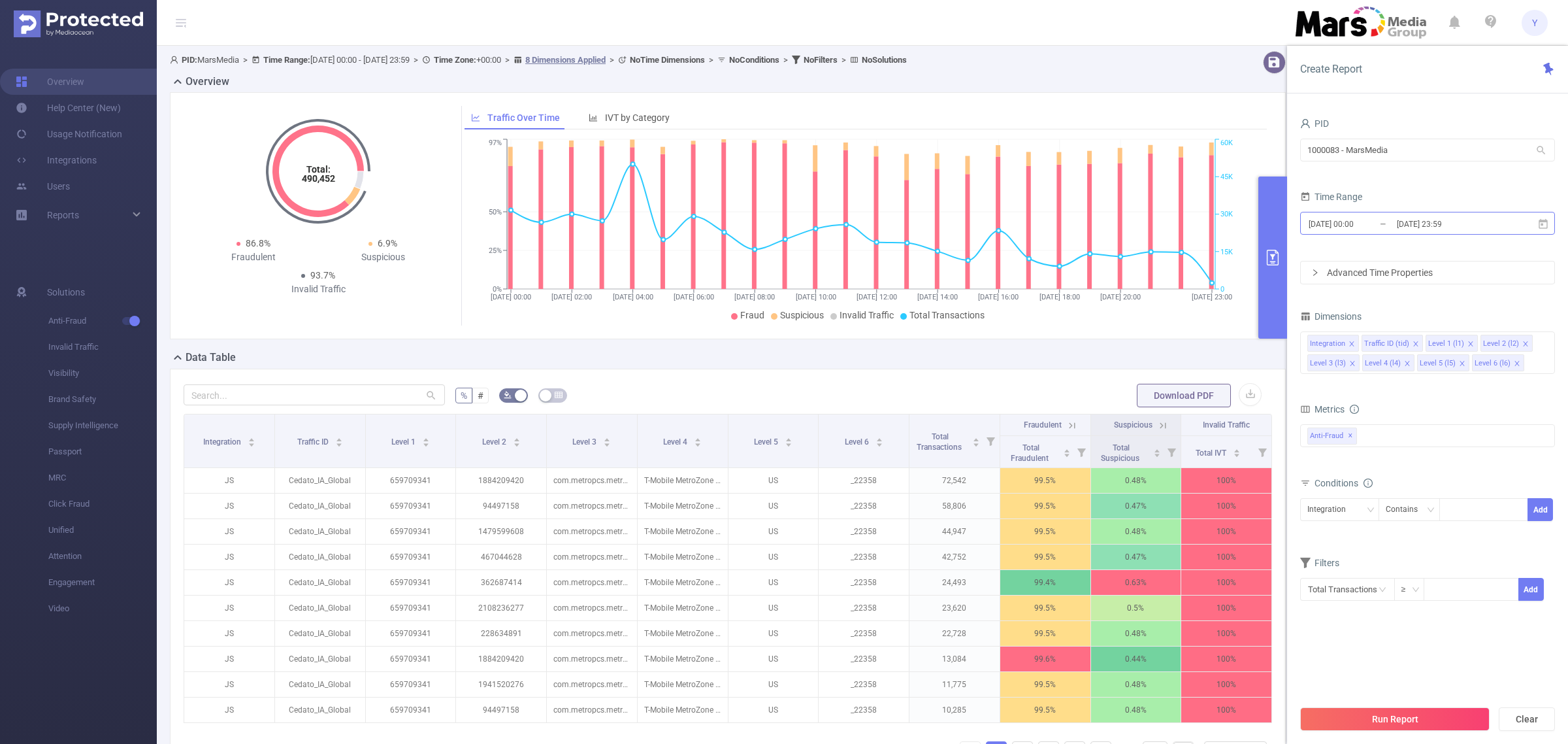
click at [1493, 221] on input "[DATE] 23:59" at bounding box center [1449, 224] width 106 height 17
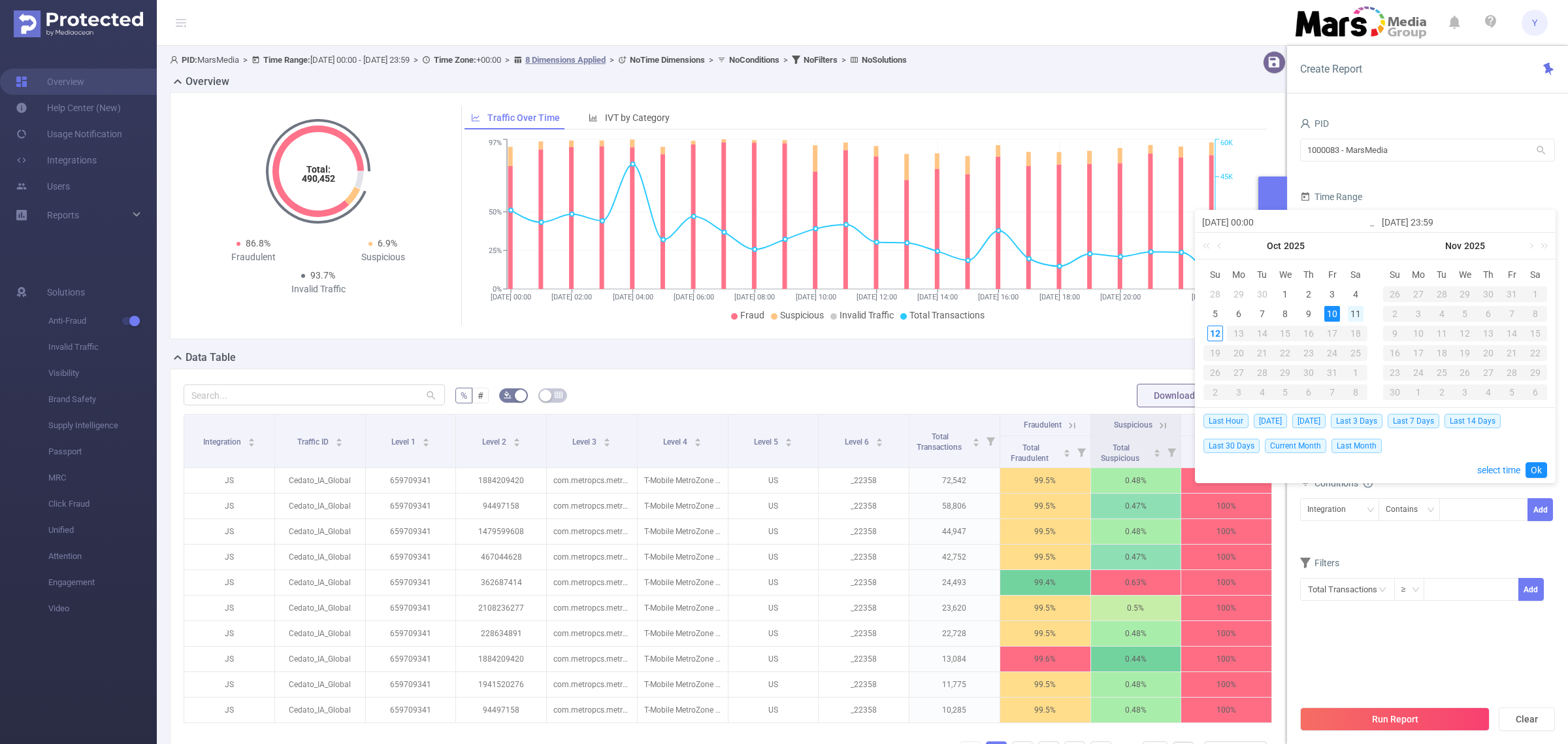
click at [1354, 306] on div "11" at bounding box center [1356, 313] width 15 height 15
type input "[DATE] 00:00"
type input "[DATE] 23:59"
type input "[DATE] 00:00"
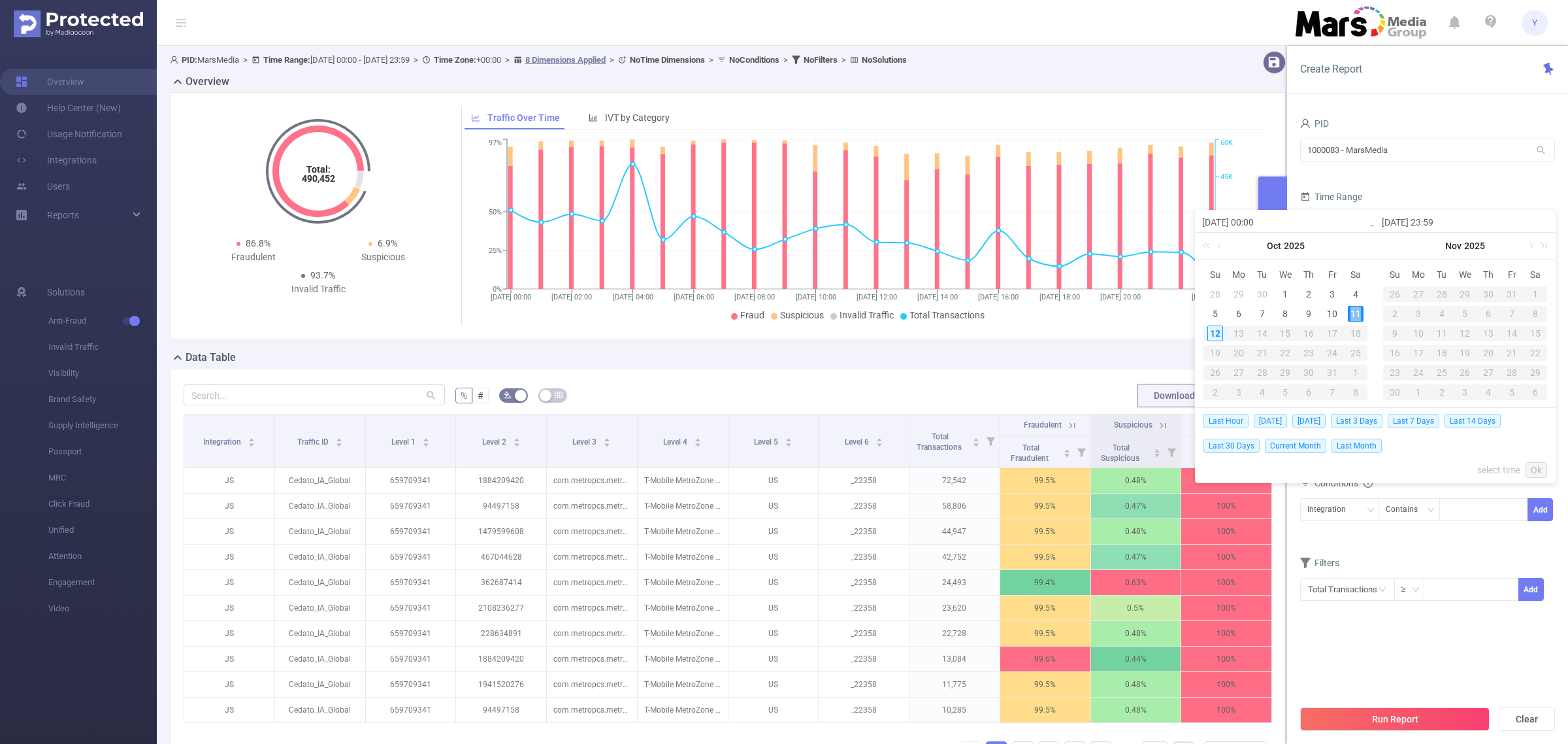
type input "[DATE] 23:59"
click at [1536, 468] on link "Ok" at bounding box center [1536, 470] width 21 height 15
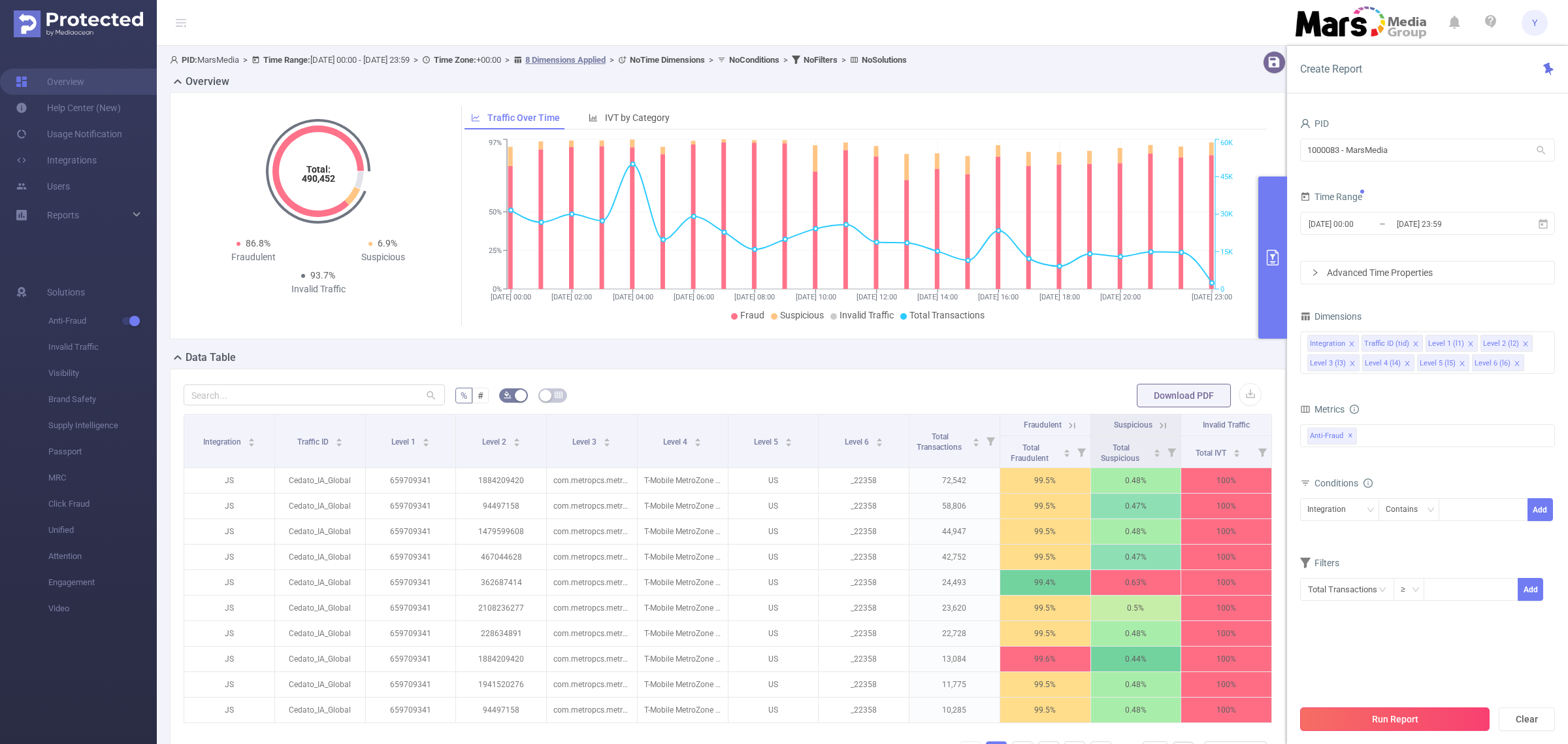
click at [1428, 714] on button "Run Report" at bounding box center [1395, 718] width 189 height 24
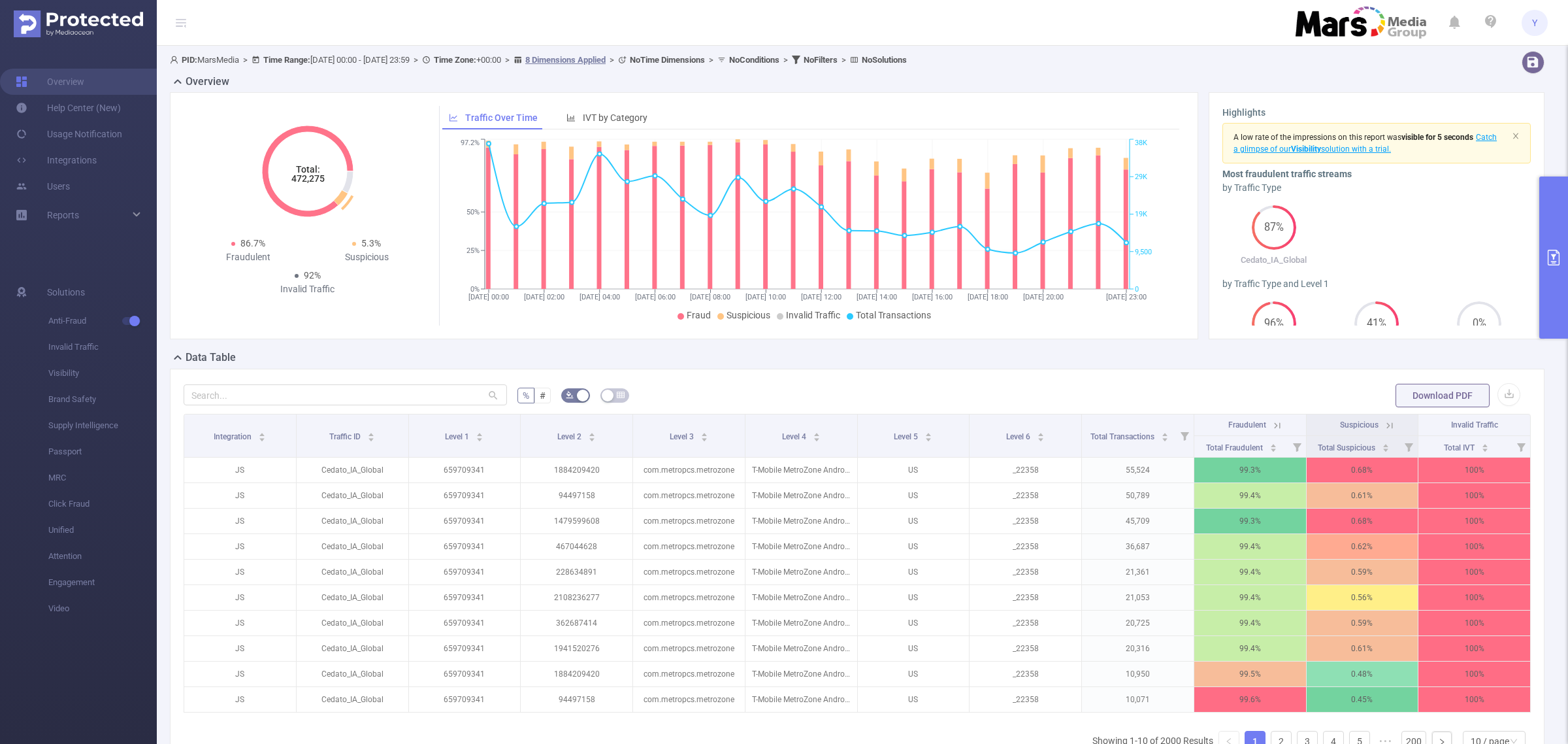
click at [292, 179] on tspan "472,275" at bounding box center [308, 179] width 34 height 11
copy tspan "472,275"
drag, startPoint x: 1532, startPoint y: 24, endPoint x: 1534, endPoint y: 32, distance: 8.2
click at [1532, 24] on span "Y" at bounding box center [1535, 23] width 5 height 26
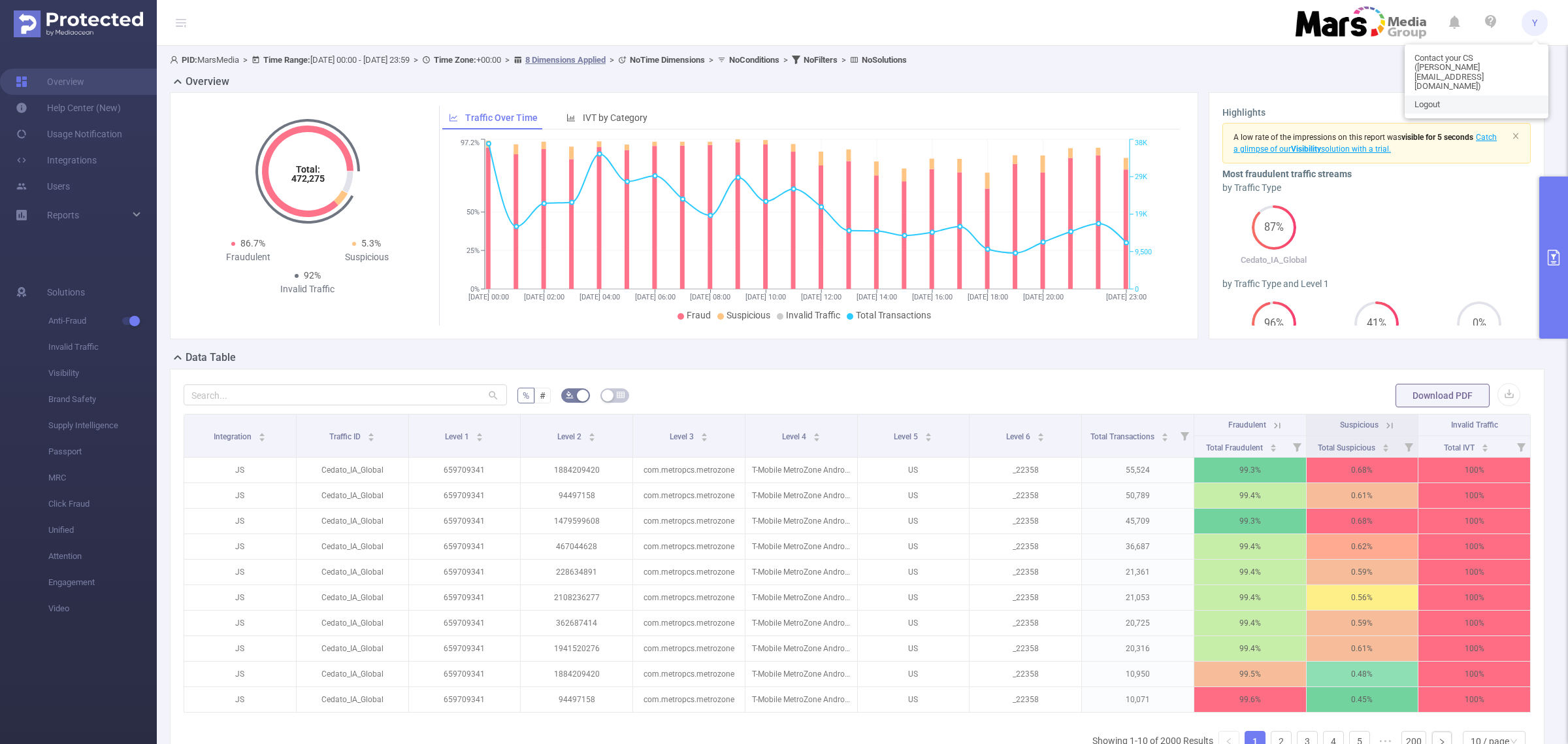
click at [1455, 95] on link "Logout" at bounding box center [1477, 104] width 144 height 18
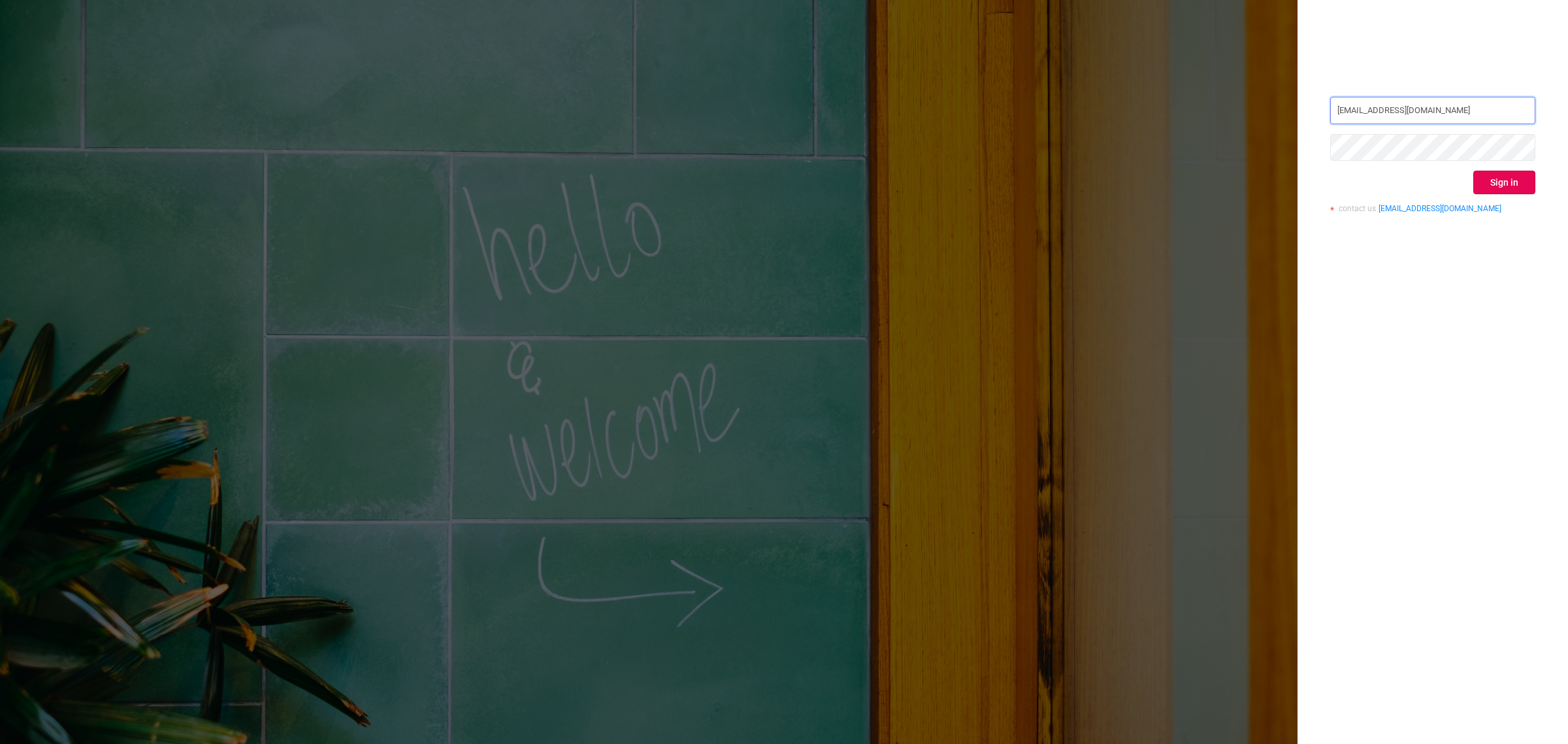
click at [1452, 120] on input "[EMAIL_ADDRESS][DOMAIN_NAME]" at bounding box center [1432, 110] width 205 height 28
type input "[EMAIL_ADDRESS][DOMAIN_NAME]"
click at [1484, 190] on button "Sign in" at bounding box center [1504, 182] width 62 height 24
